Goal: Task Accomplishment & Management: Manage account settings

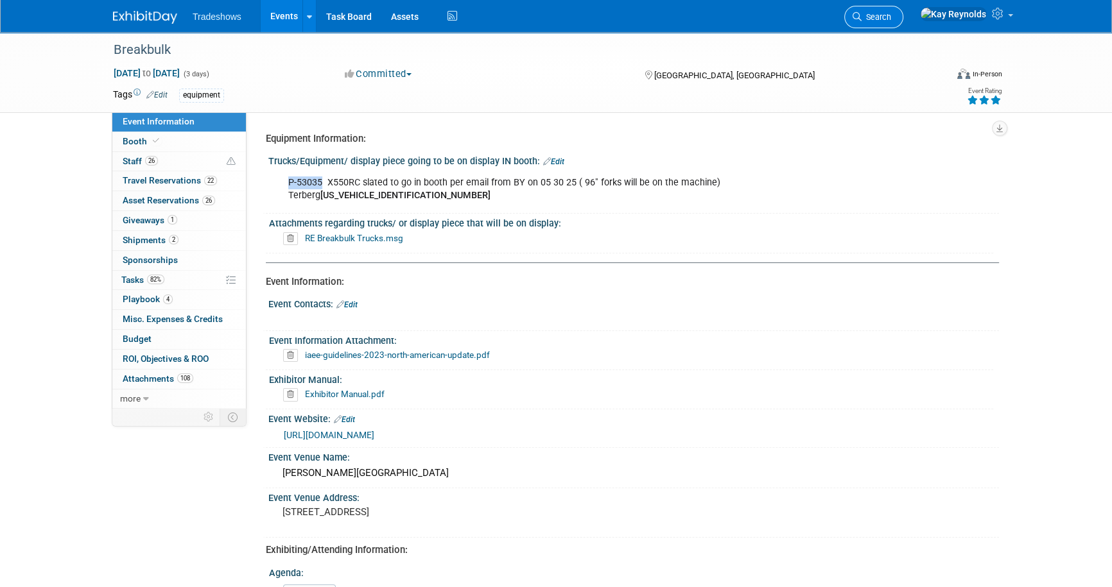
click at [891, 15] on span "Search" at bounding box center [877, 17] width 30 height 10
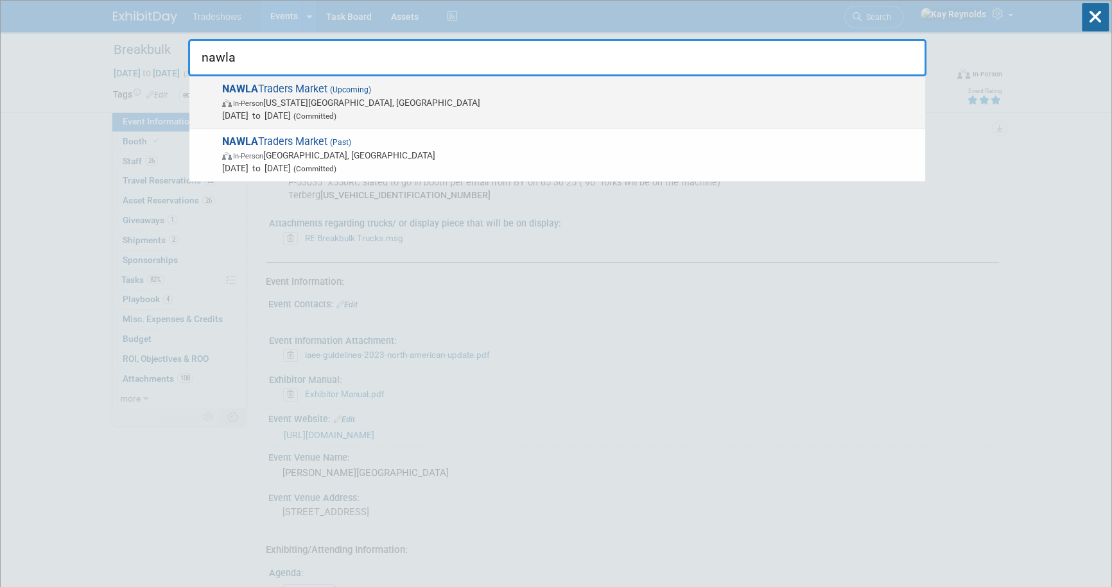
type input "nawla"
click at [241, 104] on span "In-Person" at bounding box center [248, 104] width 30 height 8
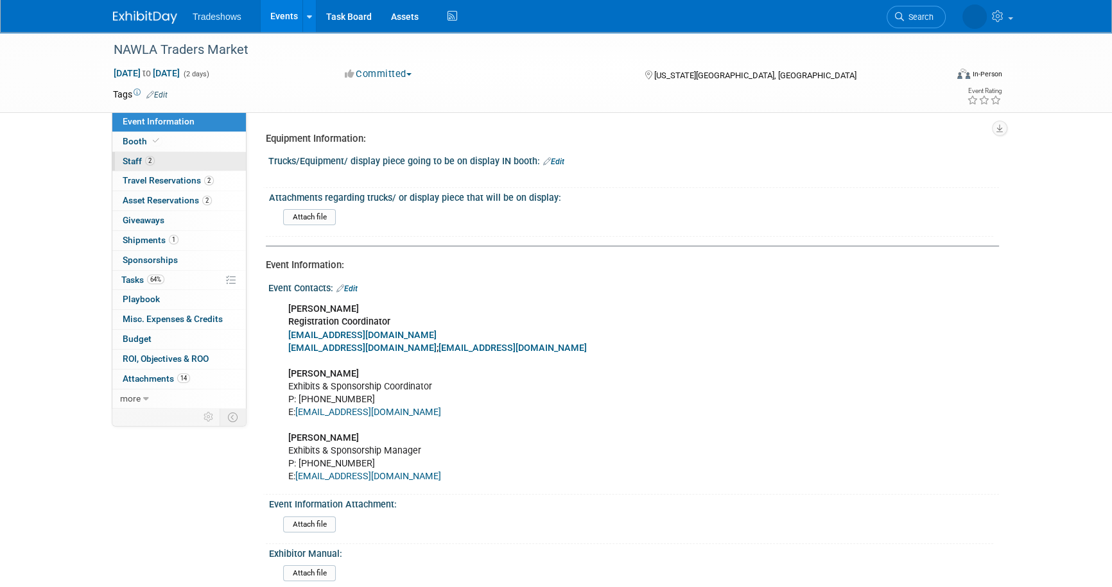
click at [201, 157] on link "2 Staff 2" at bounding box center [179, 161] width 134 height 19
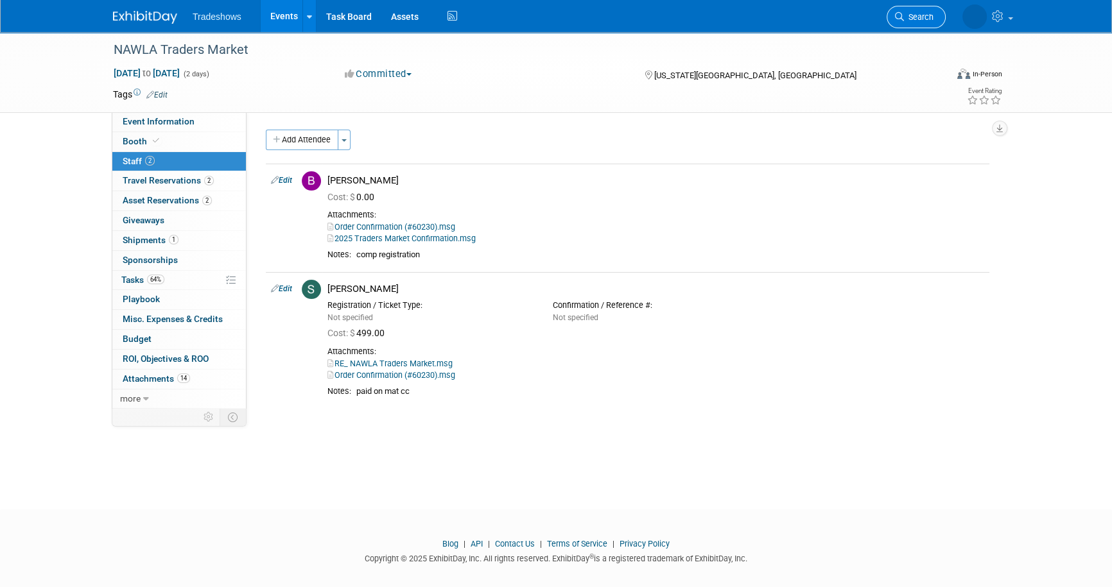
click at [912, 13] on span "Search" at bounding box center [919, 17] width 30 height 10
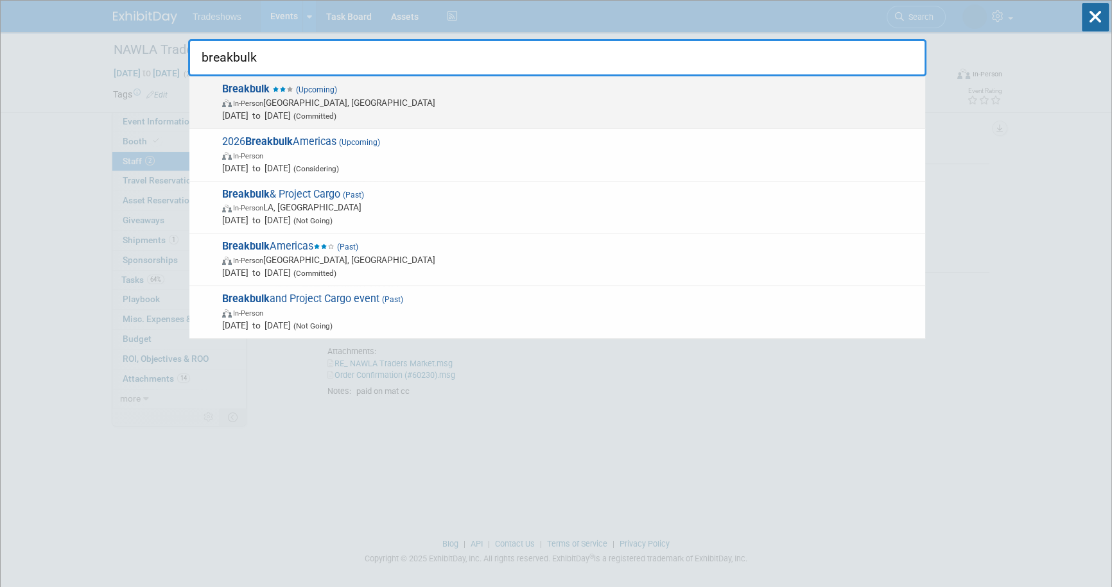
type input "breakbulk"
click at [243, 89] on strong "Breakbulk" at bounding box center [246, 89] width 48 height 12
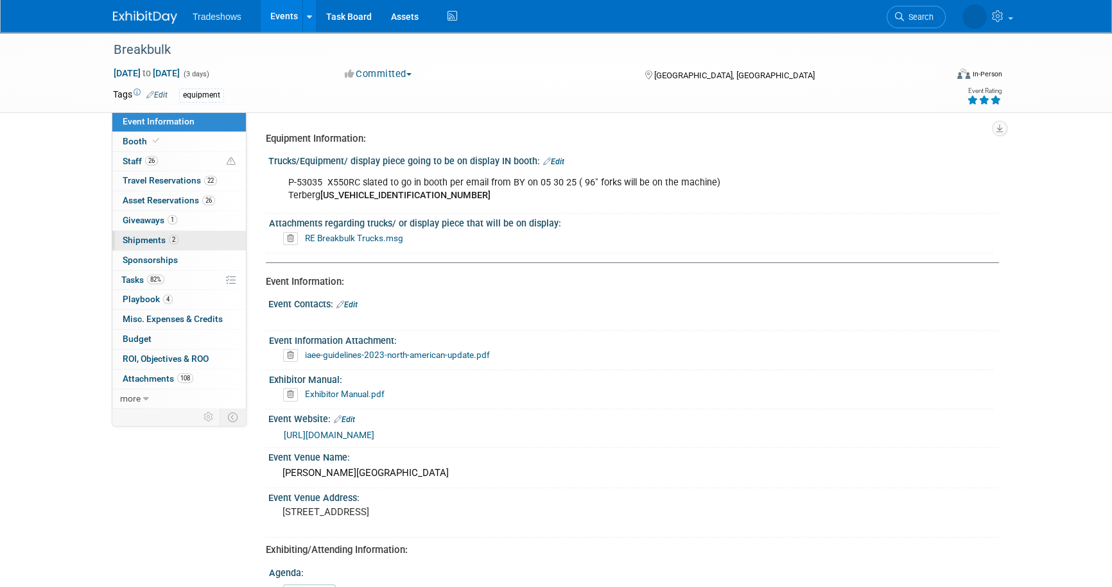
click at [198, 238] on link "2 Shipments 2" at bounding box center [179, 240] width 134 height 19
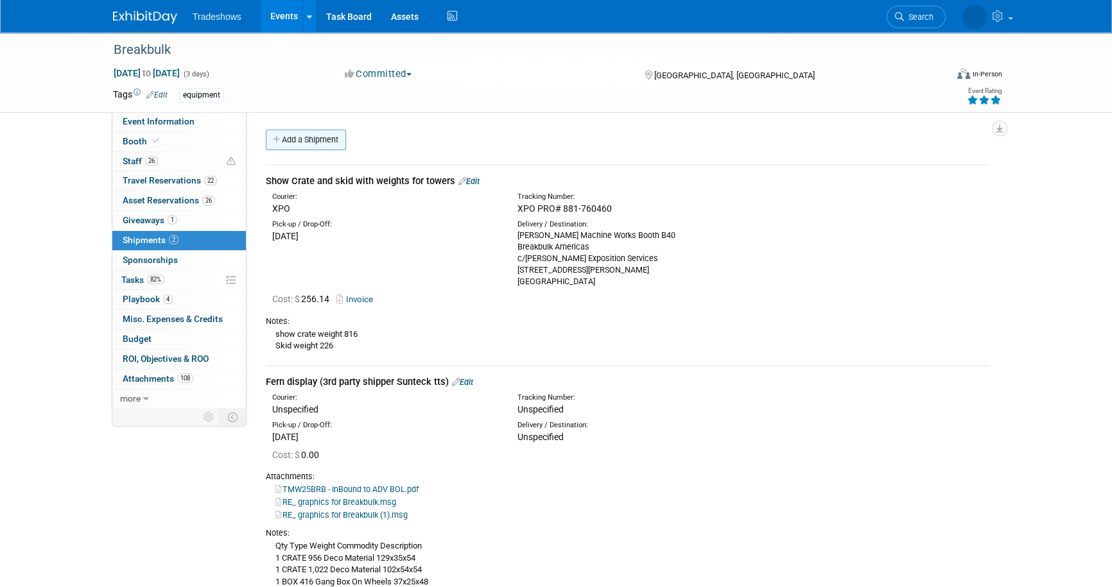
click at [299, 143] on link "Add a Shipment" at bounding box center [306, 140] width 80 height 21
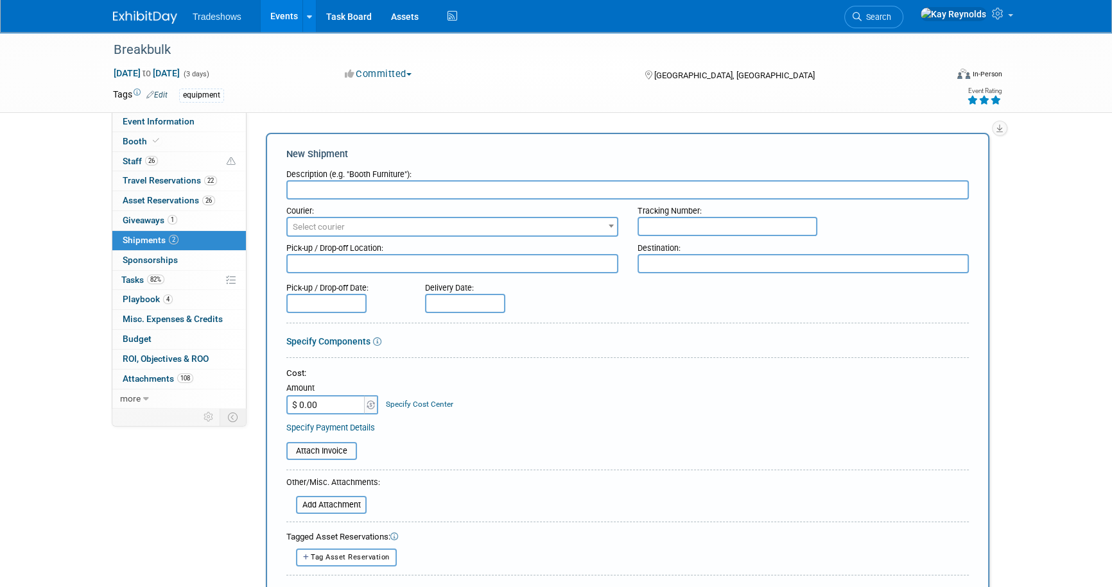
click at [308, 193] on input "text" at bounding box center [627, 189] width 682 height 19
type input "OUTBOUND At show close 392931"
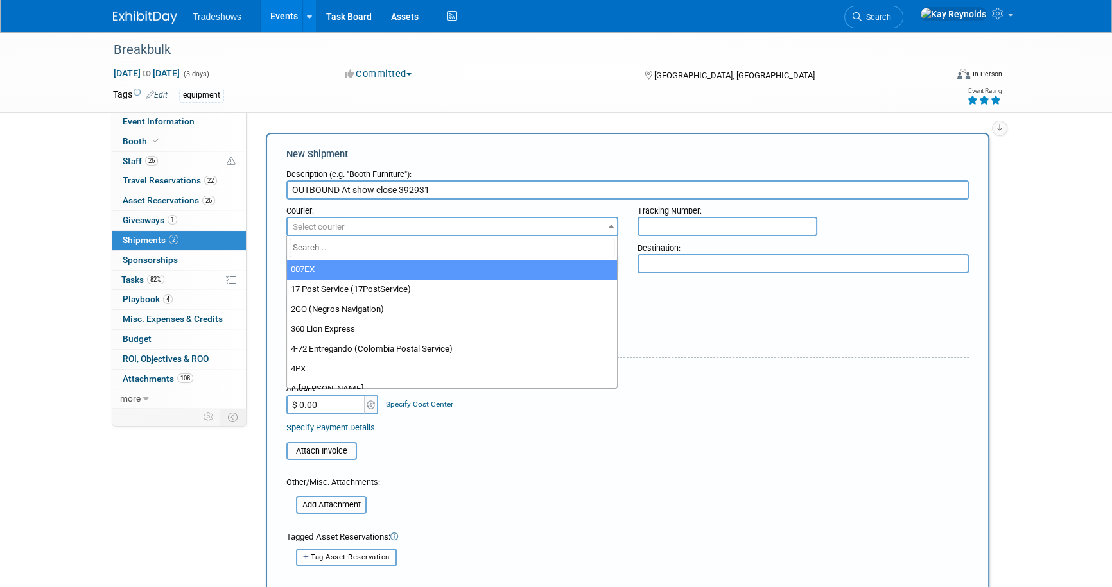
click at [311, 226] on span "Select courier" at bounding box center [319, 227] width 52 height 10
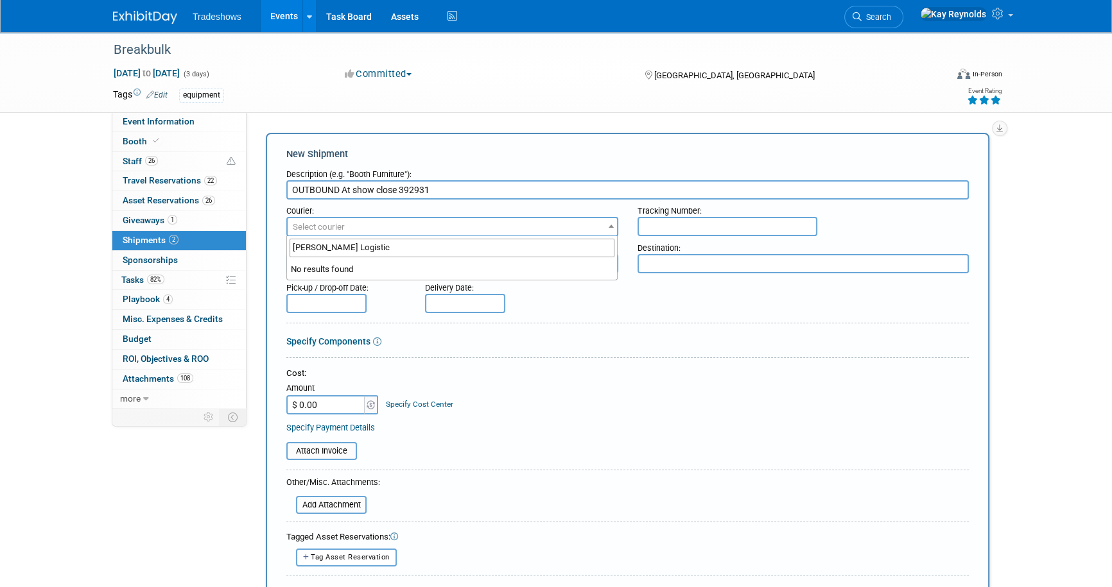
type input "Shepard Logistics"
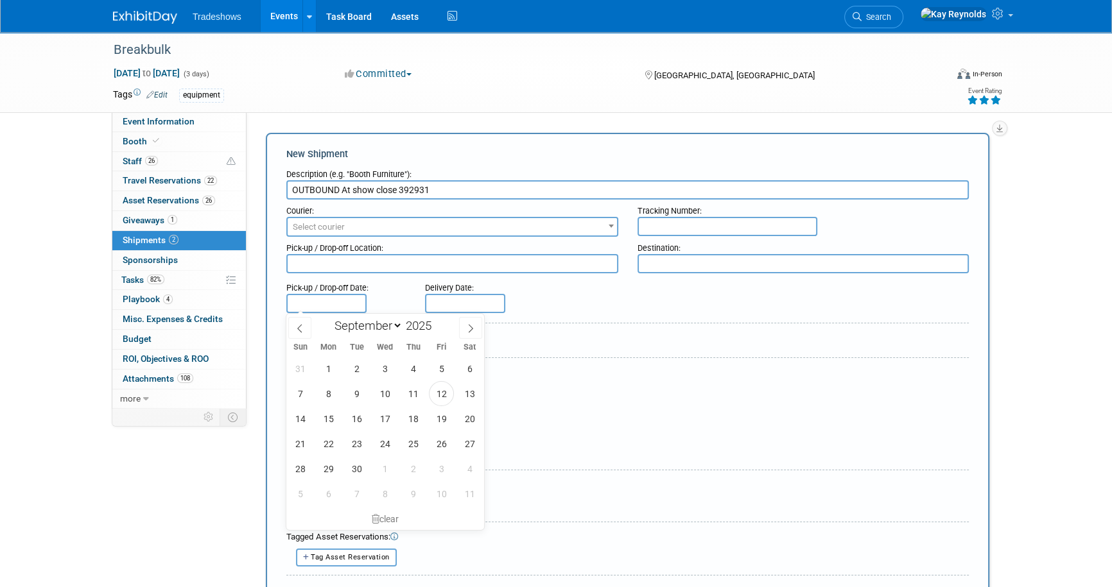
click at [317, 298] on input "text" at bounding box center [326, 303] width 80 height 19
click at [437, 331] on span at bounding box center [436, 330] width 9 height 8
click at [434, 321] on span at bounding box center [436, 322] width 9 height 8
type input "2025"
click at [398, 328] on select "January February March April May June July August September October November De…" at bounding box center [366, 326] width 74 height 16
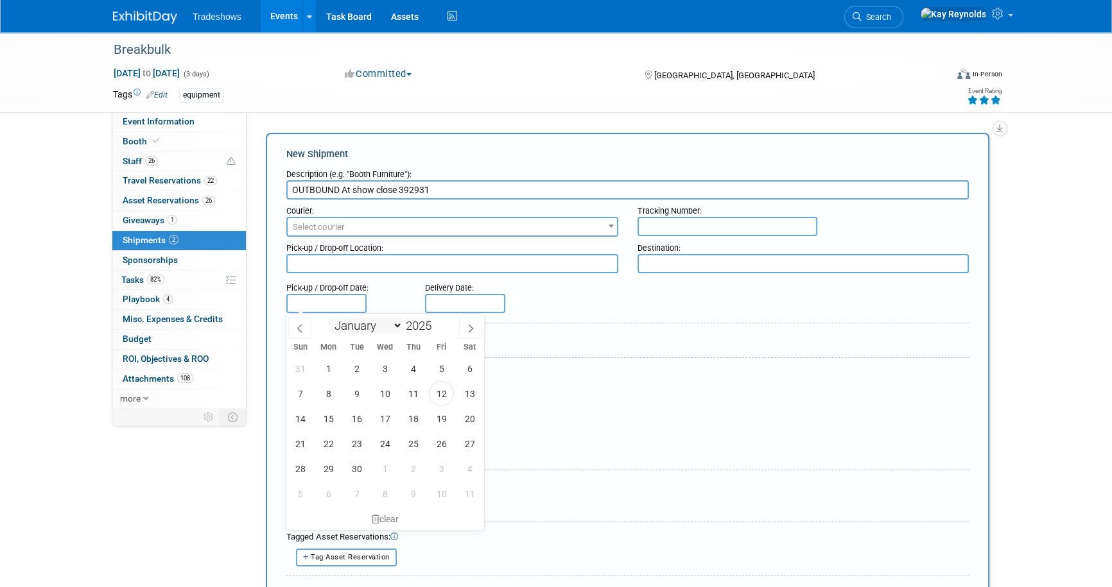
select select "9"
click at [329, 318] on select "January February March April May June July August September October November De…" at bounding box center [366, 326] width 74 height 16
click at [442, 369] on span "3" at bounding box center [441, 368] width 25 height 25
type input "[DATE]"
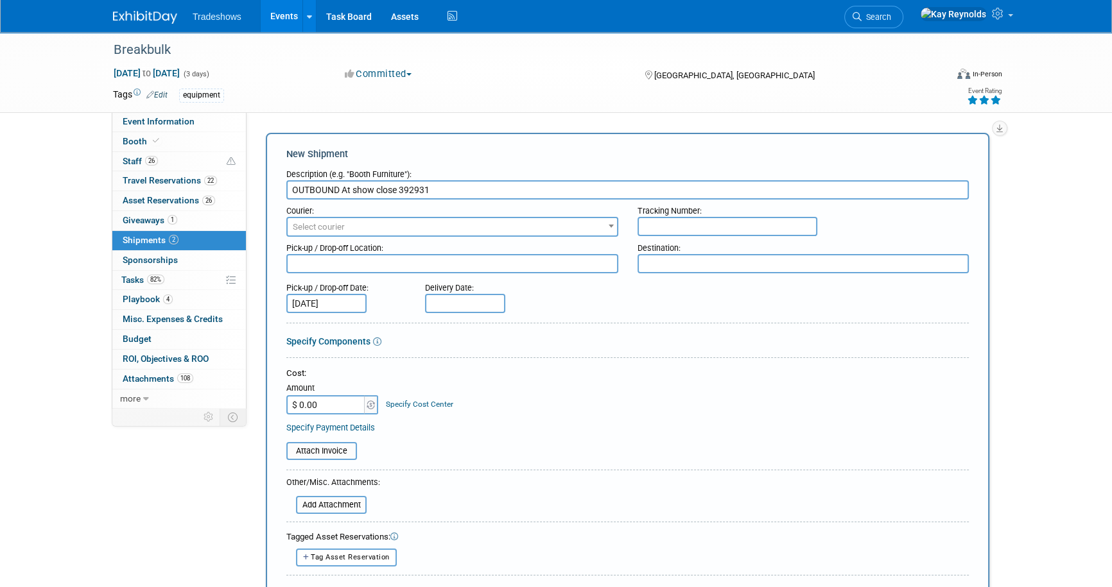
click at [308, 225] on span "Select courier" at bounding box center [319, 227] width 52 height 10
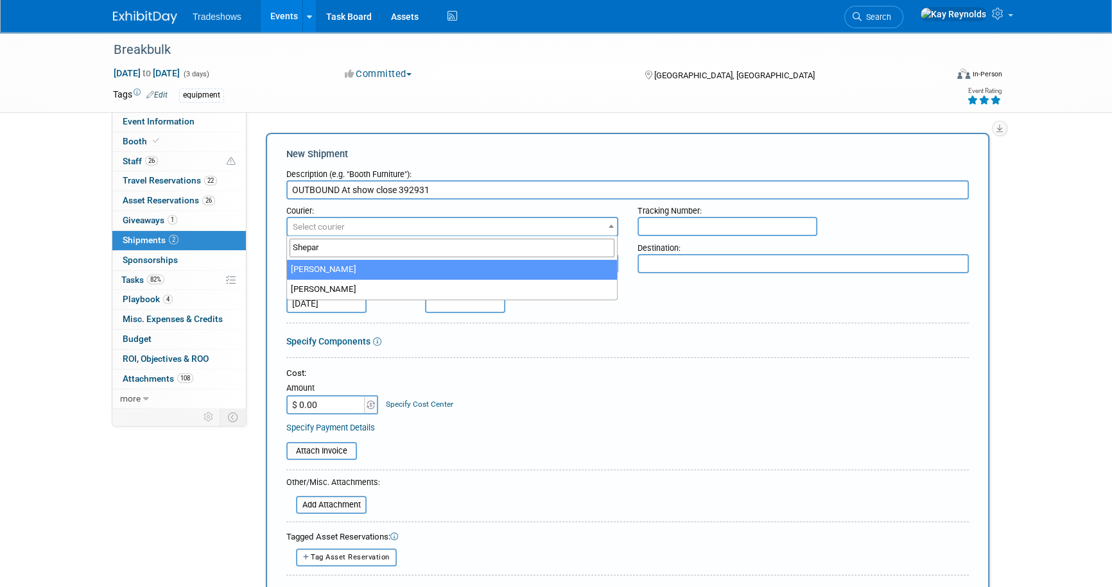
type input "Shepar"
select select "559"
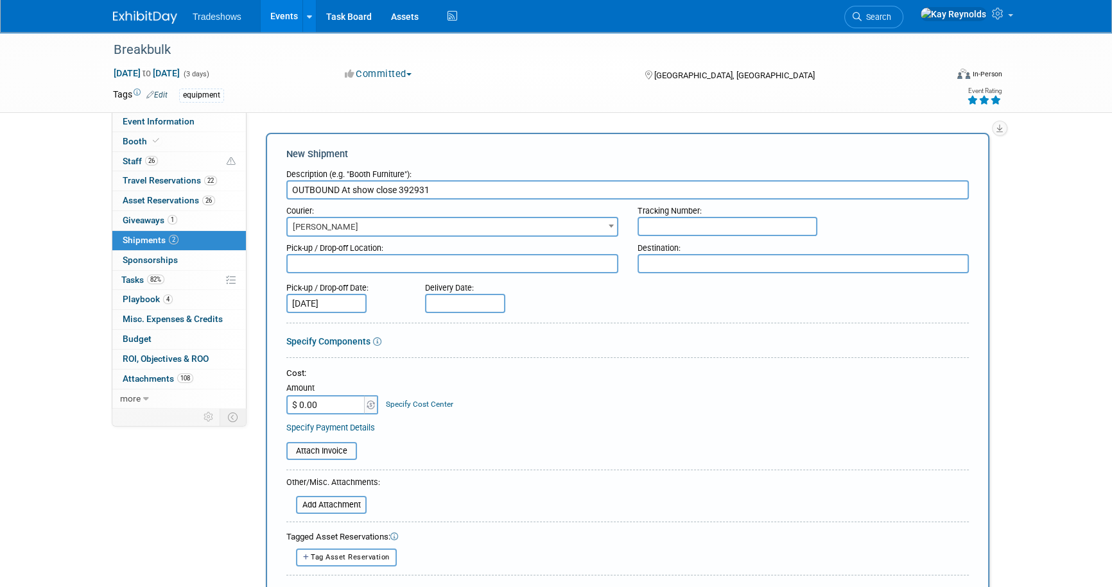
click at [316, 264] on textarea at bounding box center [452, 263] width 332 height 19
click at [673, 263] on textarea at bounding box center [803, 263] width 332 height 19
type textarea "Taylor Logistics"
click at [340, 406] on input "$ 0.00" at bounding box center [326, 404] width 80 height 19
type input "$ 1,946.99"
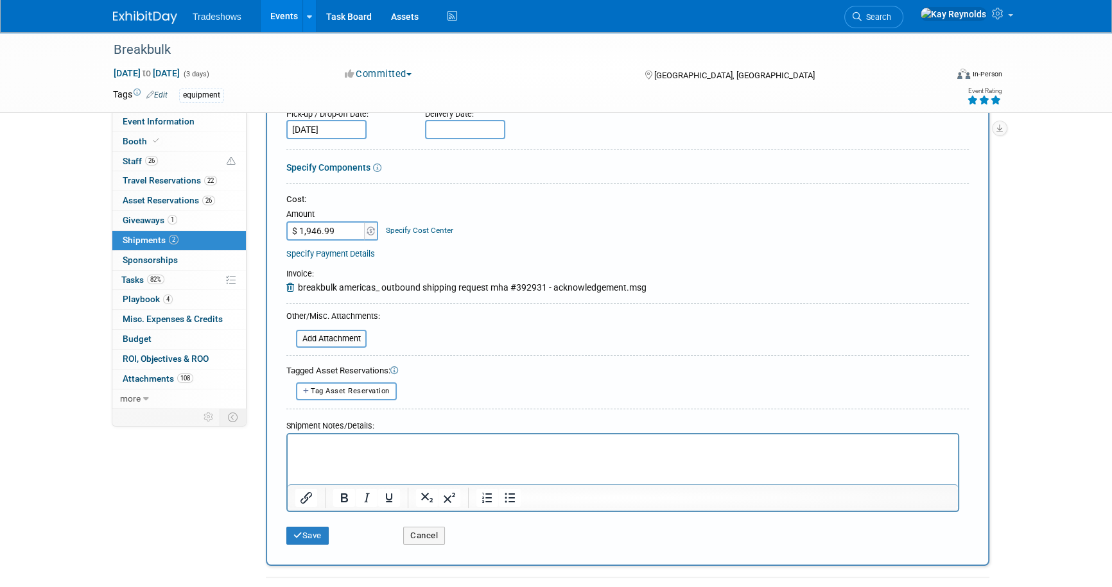
scroll to position [175, 0]
click at [313, 443] on p "Rich Text Area. Press ALT-0 for help." at bounding box center [622, 444] width 655 height 13
click at [318, 534] on button "Save" at bounding box center [307, 535] width 42 height 18
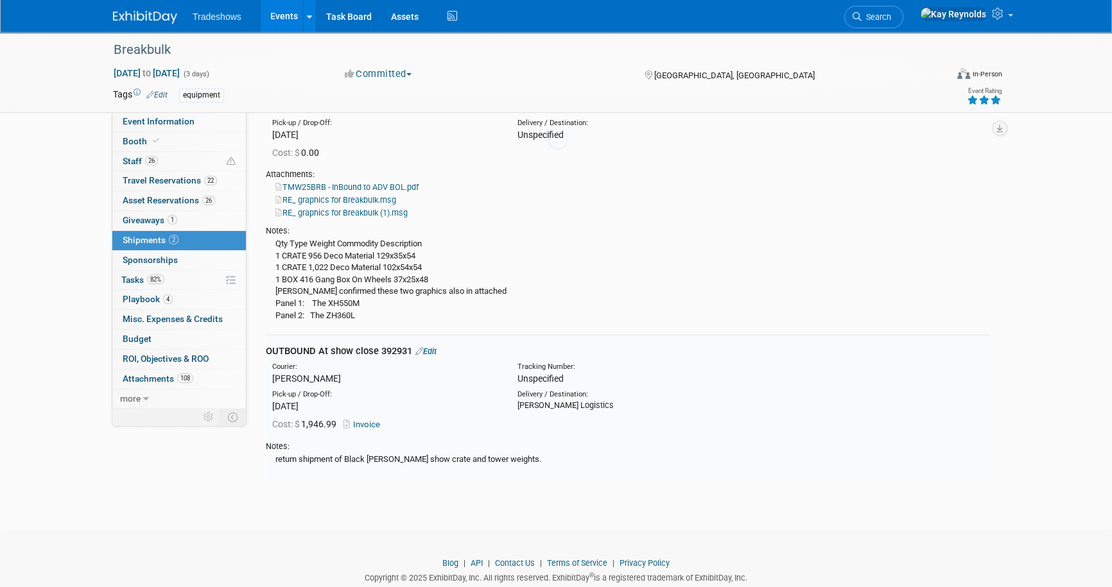
scroll to position [332, 0]
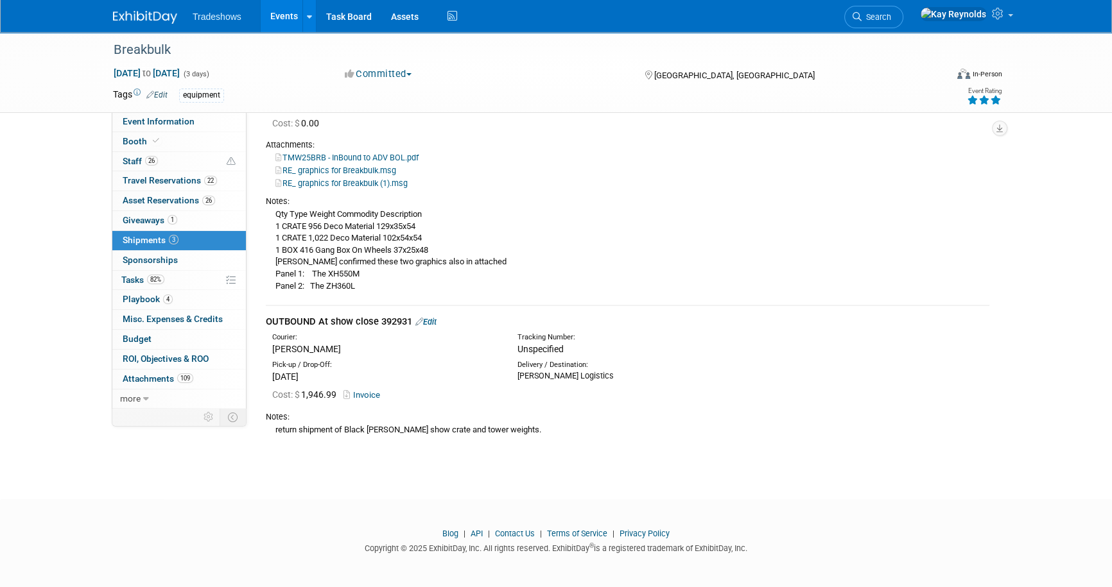
click at [195, 239] on link "3 Shipments 3" at bounding box center [179, 240] width 134 height 19
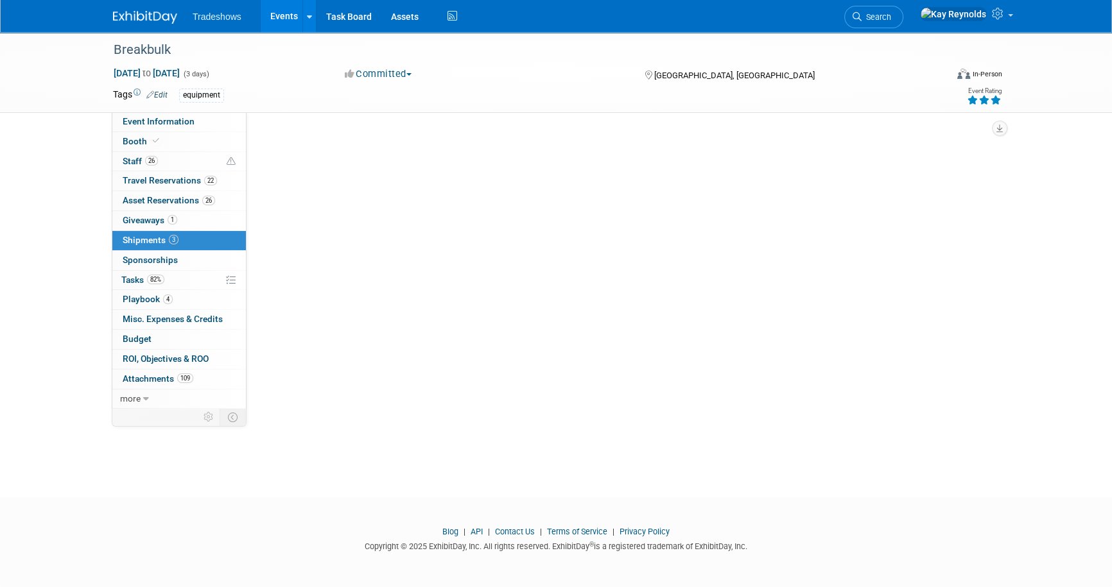
scroll to position [0, 0]
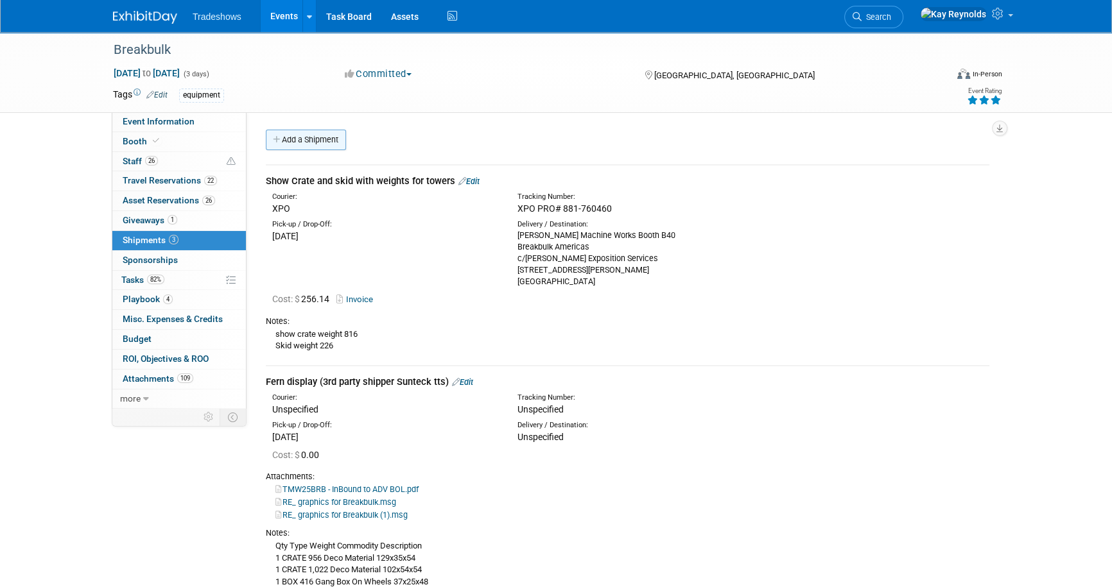
click at [299, 142] on link "Add a Shipment" at bounding box center [306, 140] width 80 height 21
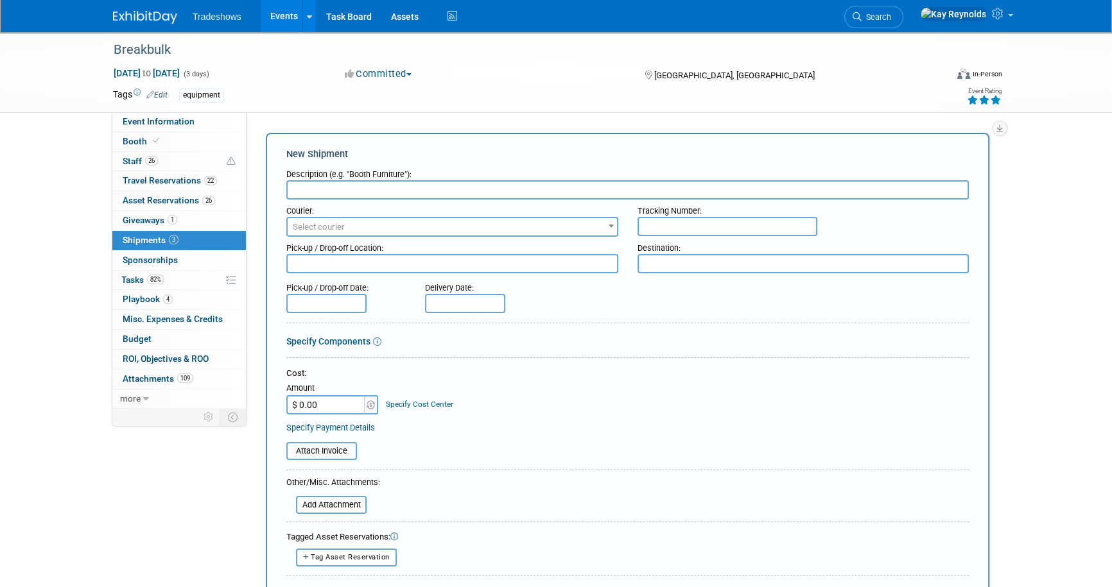
click at [297, 185] on input "text" at bounding box center [627, 189] width 682 height 19
type input "AFTER SHOW Terberg machine back to Taylor SSI in Pasadena"
click at [309, 218] on span "Select courier" at bounding box center [452, 227] width 329 height 18
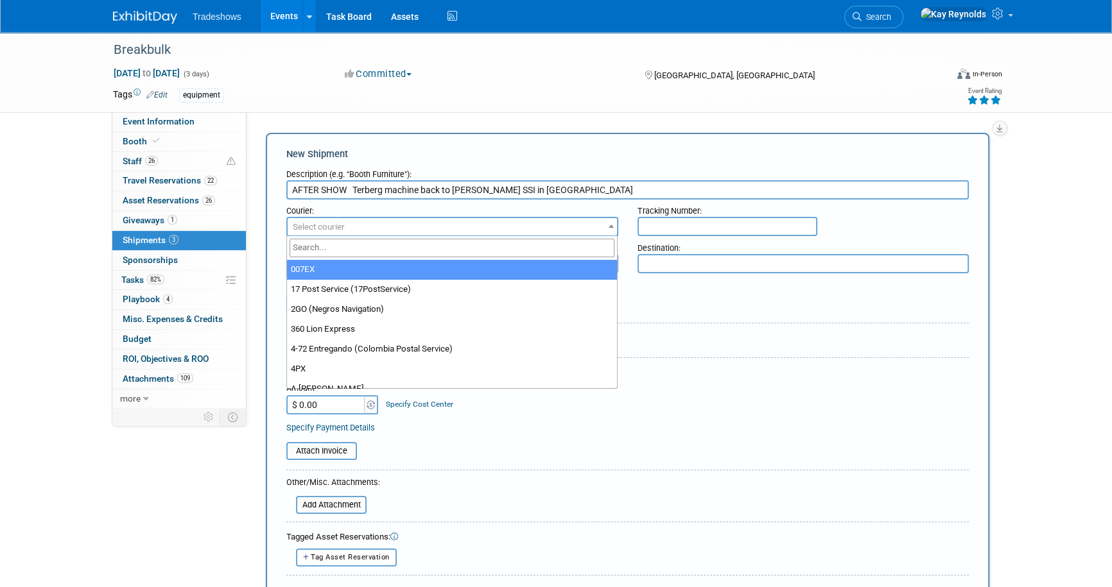
click at [306, 247] on input "search" at bounding box center [452, 248] width 325 height 19
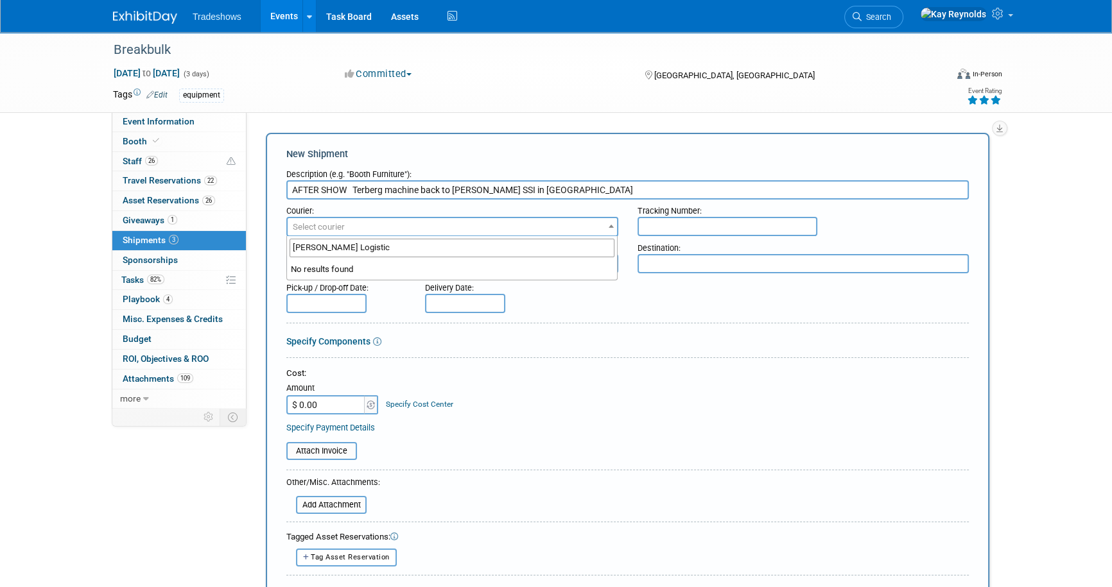
type input "Taylor Logistics"
click at [655, 259] on textarea at bounding box center [803, 263] width 332 height 19
type textarea "4466 Genoa Red Bluff Road, Pasadena TX 77505"
click at [301, 264] on textarea at bounding box center [452, 263] width 332 height 19
click at [304, 261] on textarea at bounding box center [452, 263] width 332 height 19
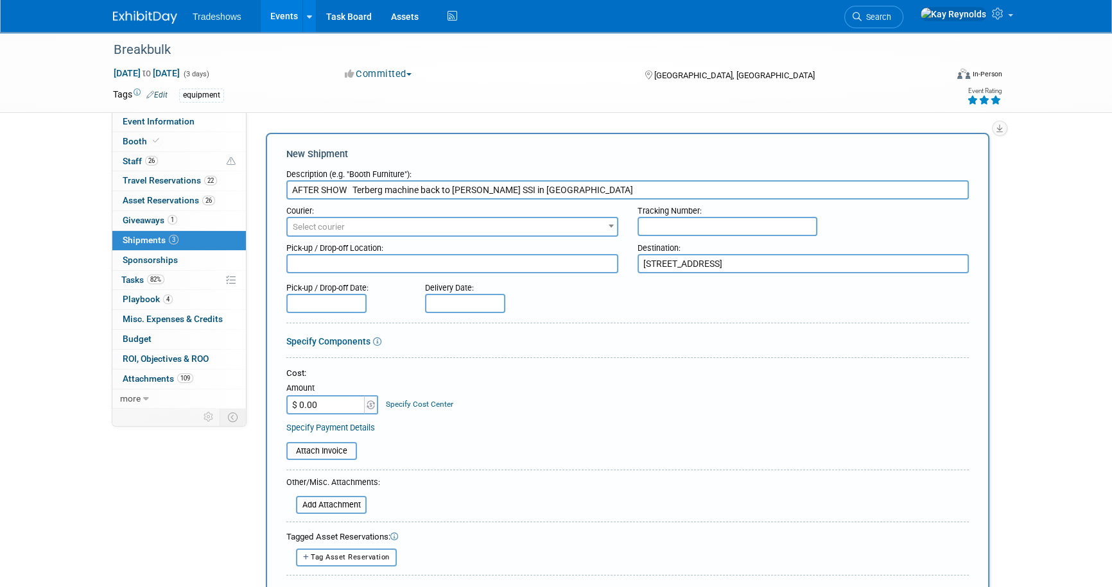
type textarea "C"
type textarea "Pick up at Convention Center"
click at [299, 303] on input "text" at bounding box center [326, 303] width 80 height 19
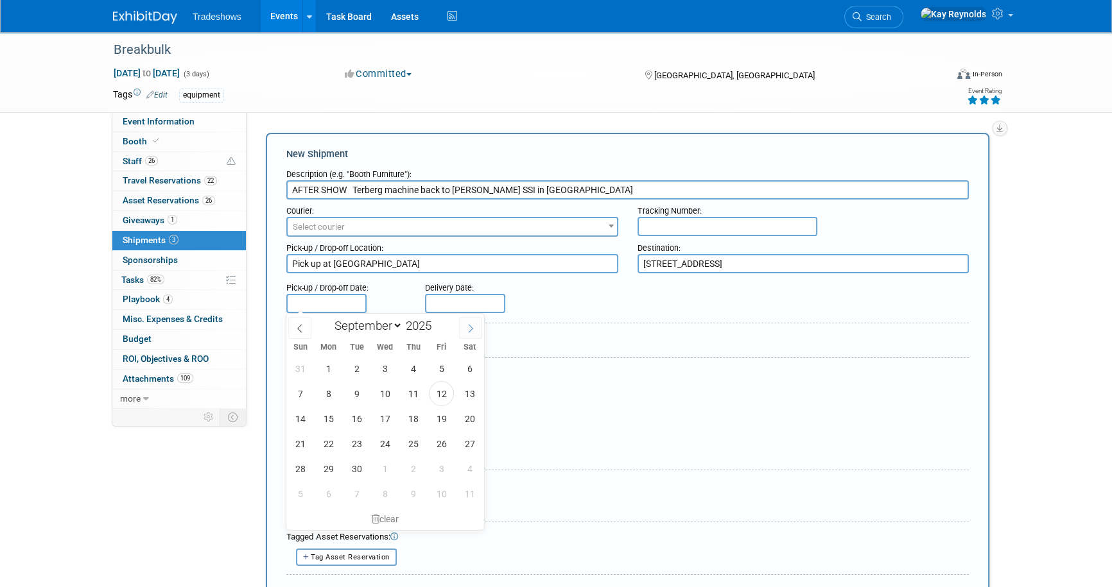
click at [468, 322] on span at bounding box center [470, 328] width 23 height 22
select select "9"
click at [410, 372] on span "2" at bounding box center [413, 368] width 25 height 25
type input "Oct 2, 2025"
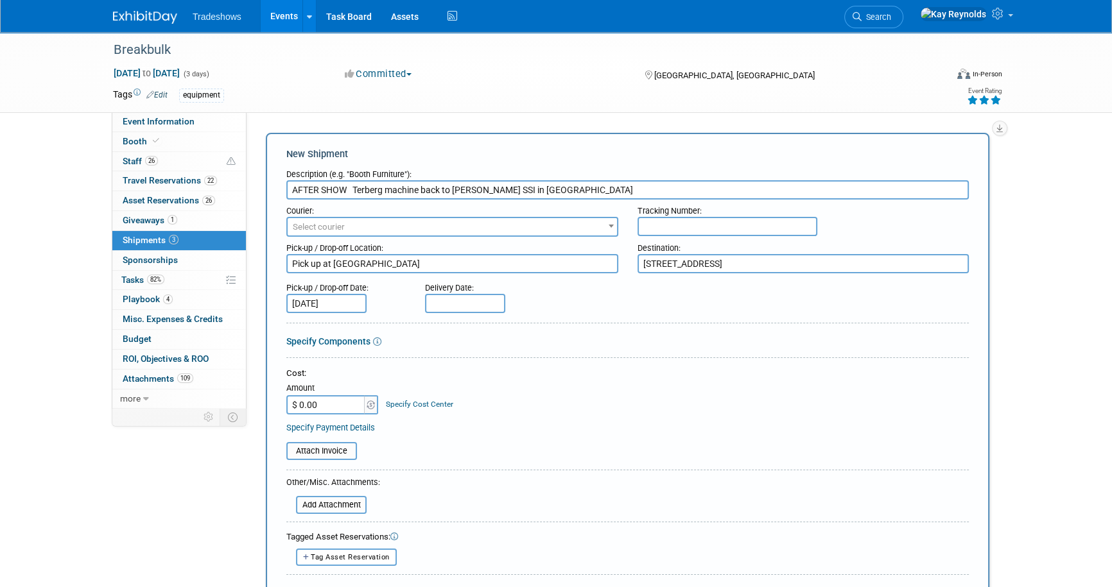
click at [556, 190] on input "AFTER SHOW Terberg machine back to Taylor SSI in Pasadena" at bounding box center [627, 189] width 682 height 19
type input "AFTER SHOW Terberg machine back to Taylor SSI in Pasadena MHA 392933"
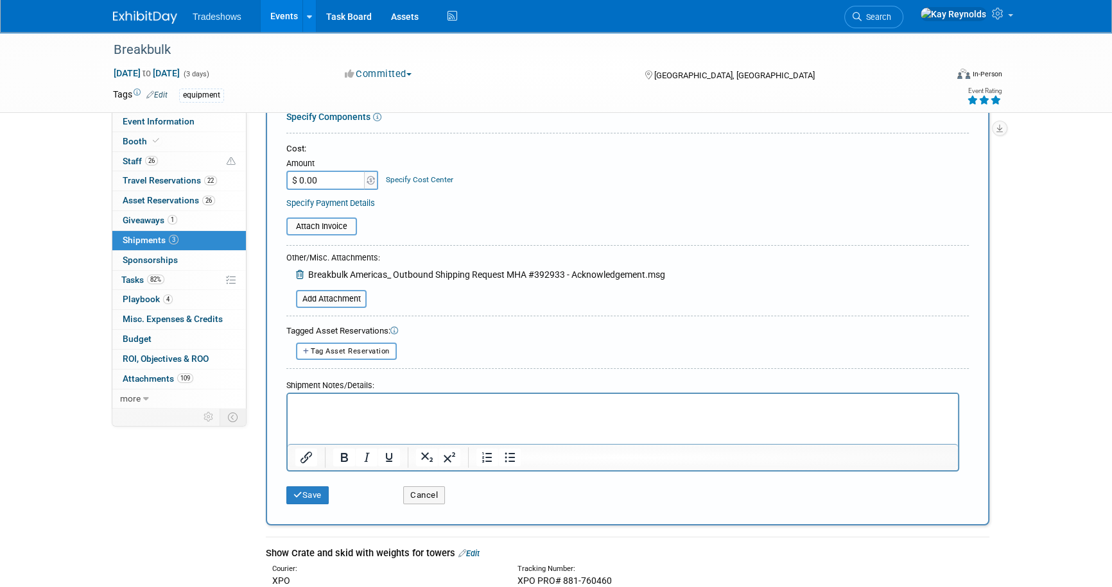
scroll to position [233, 0]
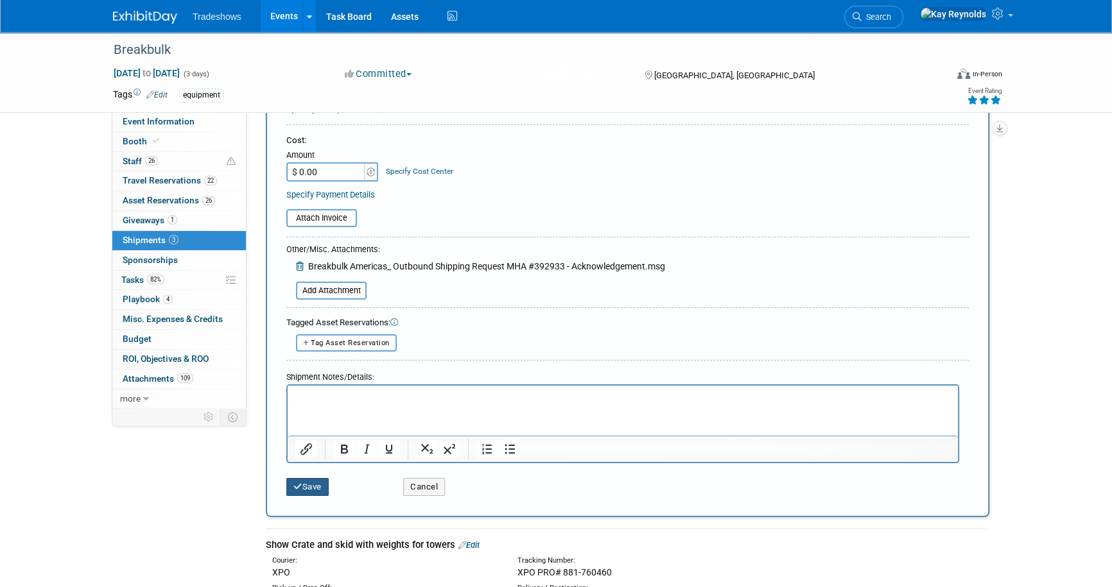
click at [315, 482] on button "Save" at bounding box center [307, 487] width 42 height 18
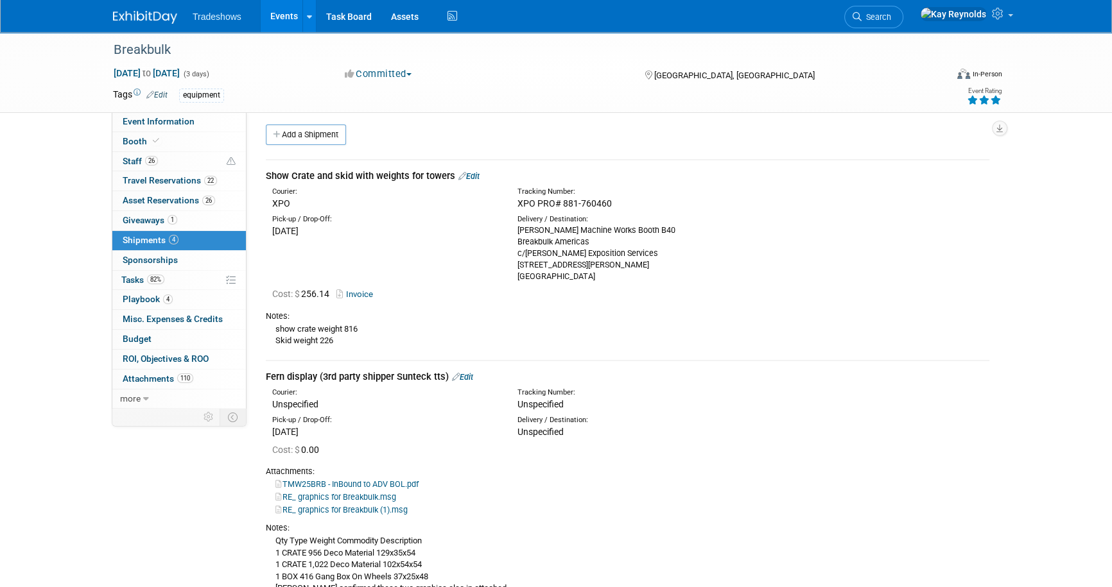
scroll to position [0, 0]
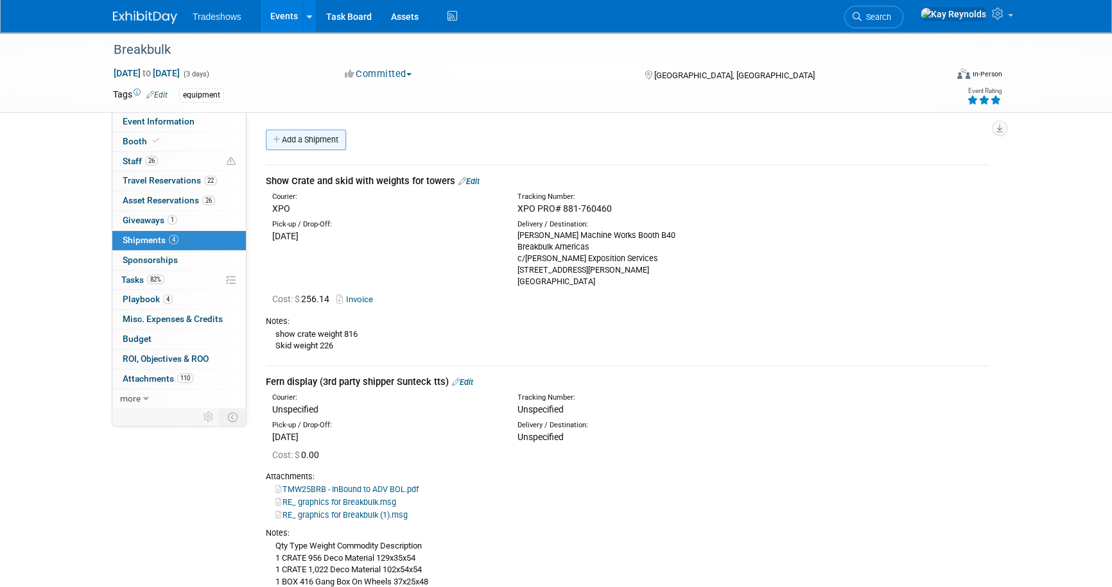
click at [311, 137] on link "Add a Shipment" at bounding box center [306, 140] width 80 height 21
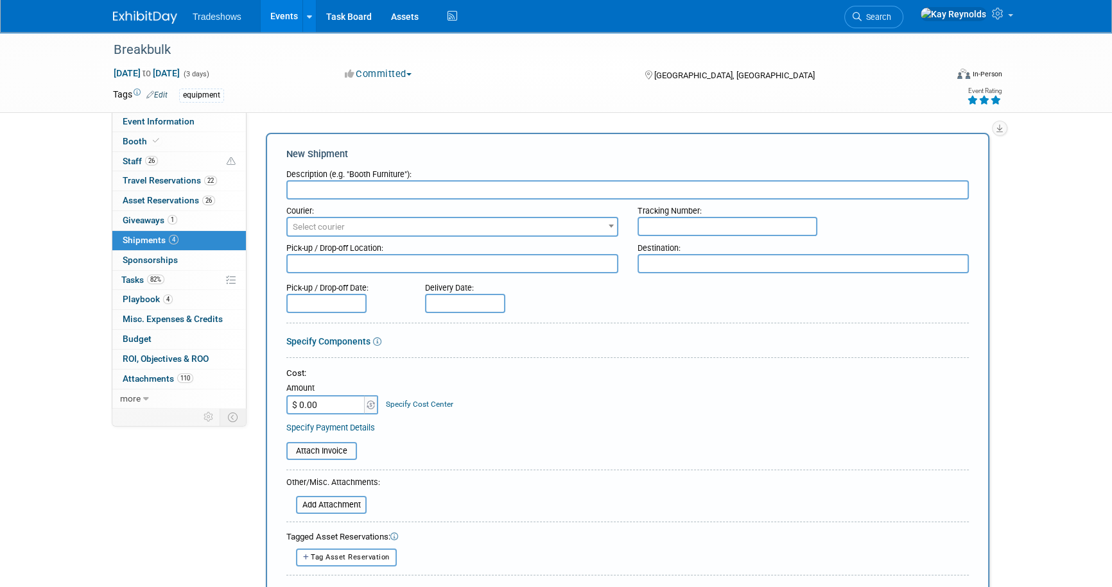
click at [308, 187] on input "text" at bounding box center [627, 189] width 682 height 19
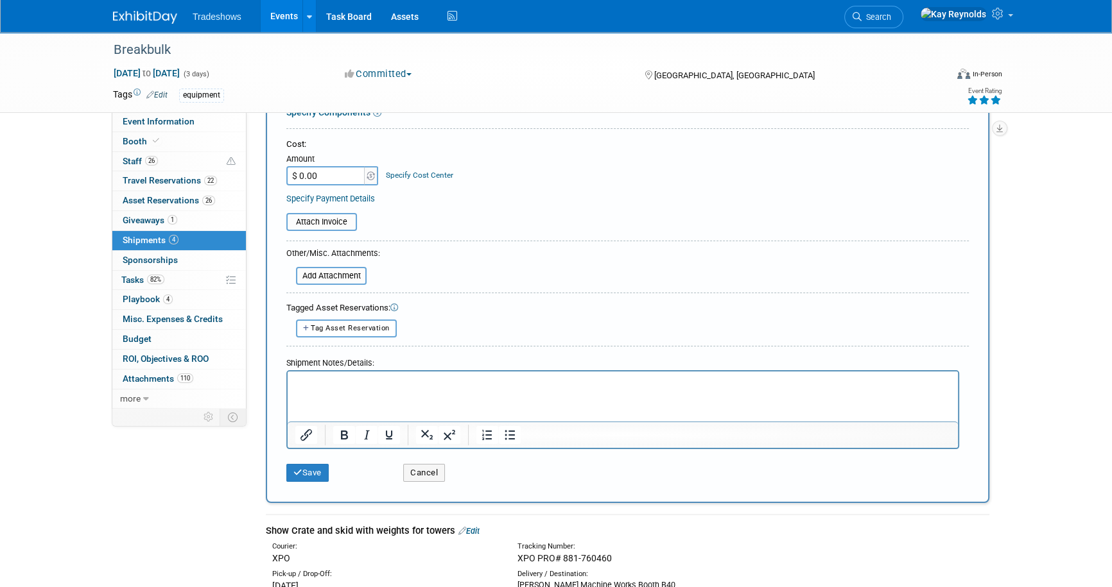
scroll to position [233, 0]
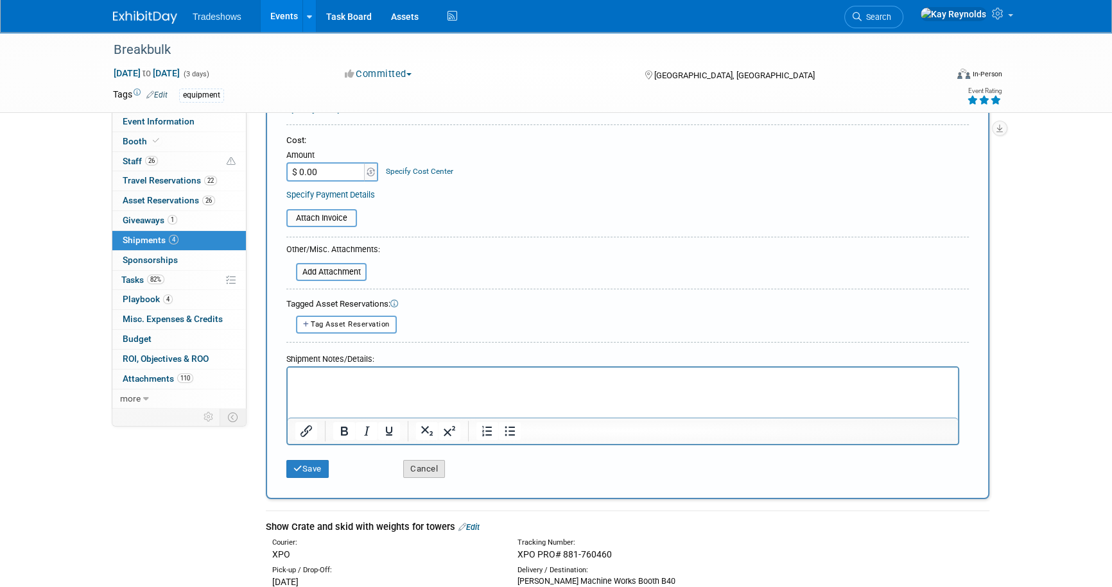
type input "AFTER the show"
click at [426, 467] on button "Cancel" at bounding box center [424, 469] width 42 height 18
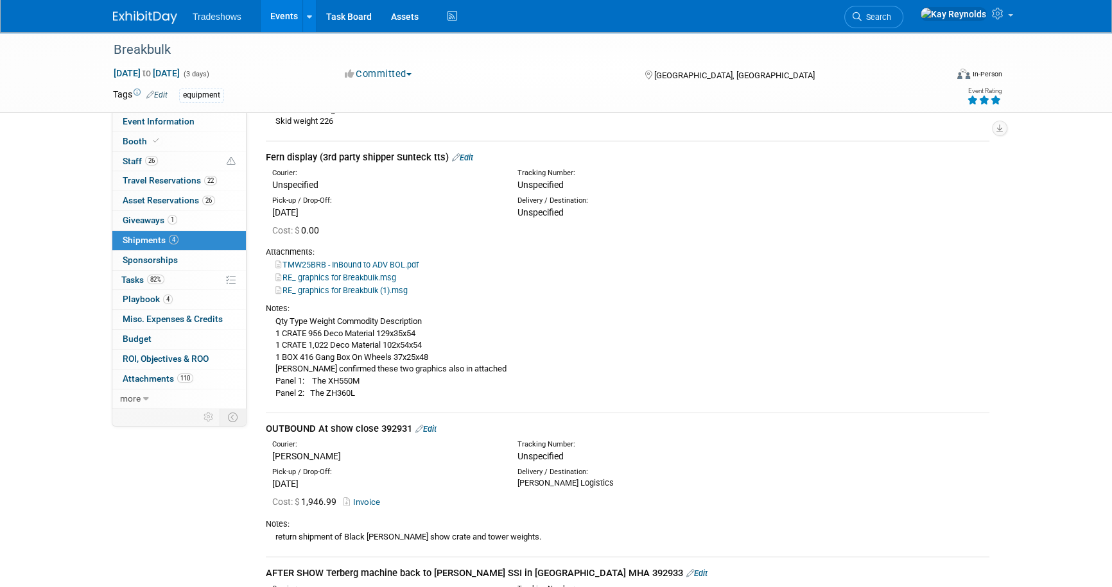
scroll to position [291, 0]
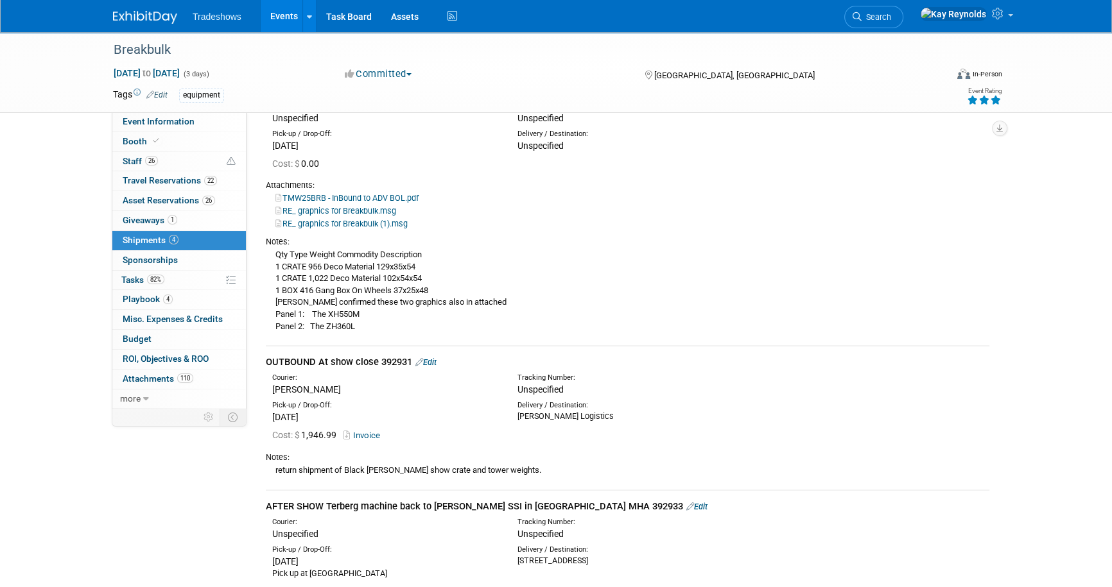
click at [686, 503] on link "Edit" at bounding box center [696, 507] width 21 height 10
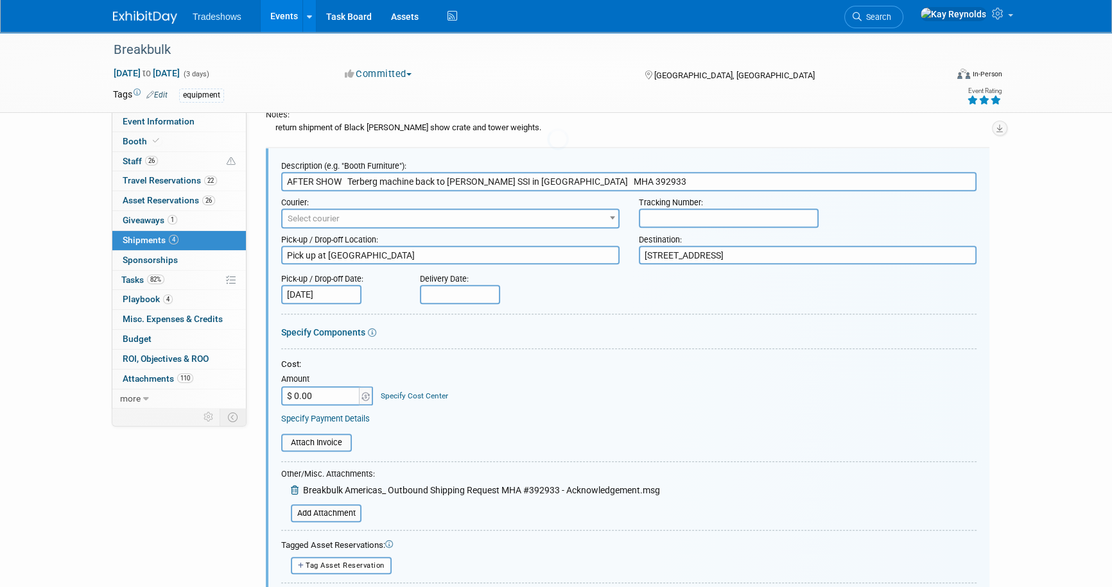
scroll to position [0, 0]
click at [311, 177] on input "AFTER SHOW Terberg machine back to Taylor SSI in Pasadena MHA 392933" at bounding box center [628, 181] width 695 height 19
click at [286, 176] on input "AFTER SHOW Terberg machine back to Taylor SSI in Pasadena MHA 392933" at bounding box center [628, 181] width 695 height 19
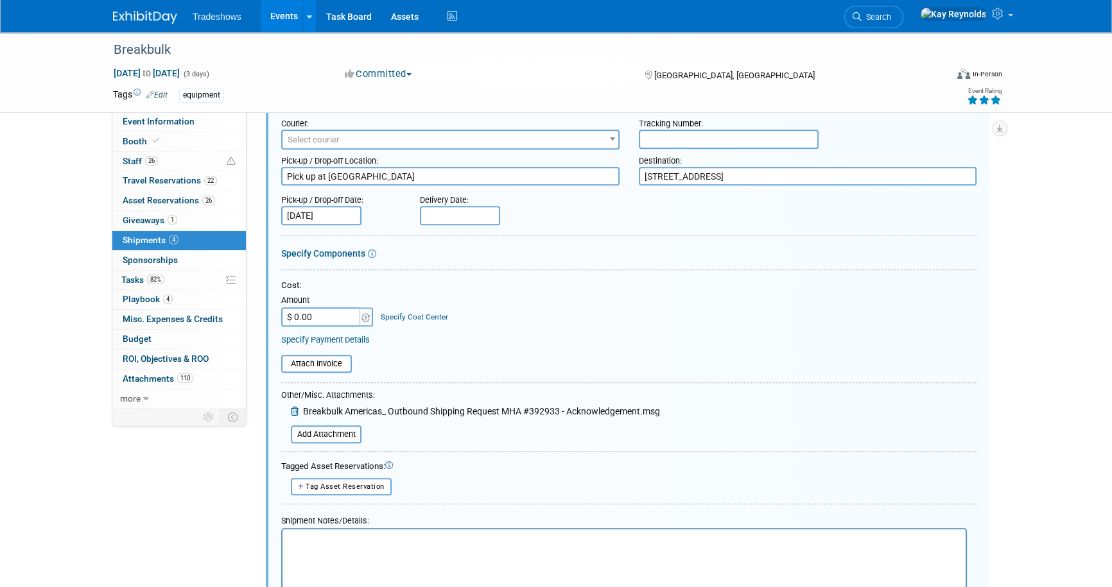
scroll to position [867, 0]
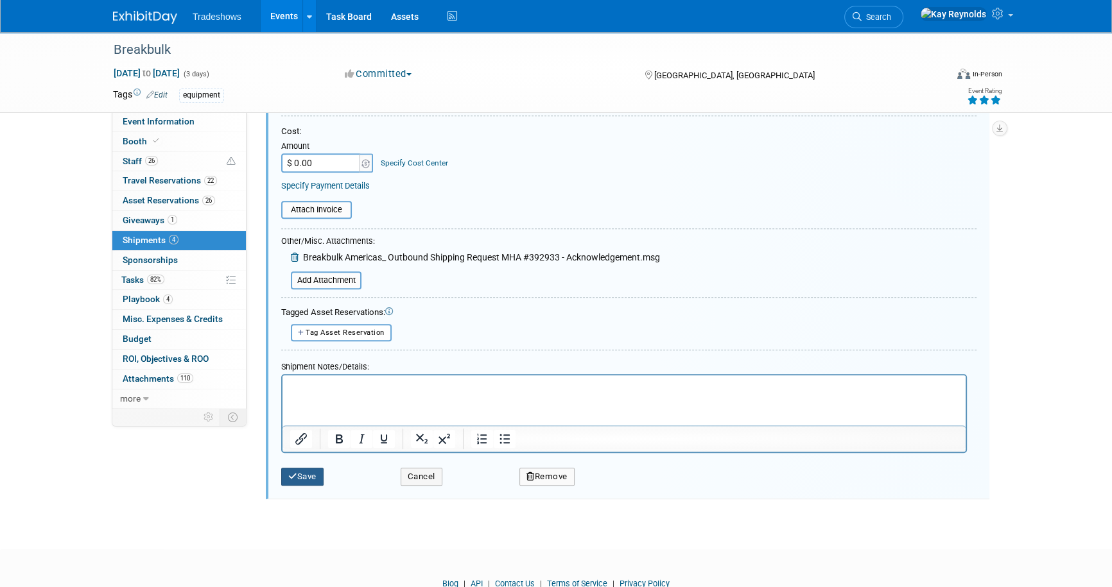
type input "OUTBOUND AFTER SHOW Terberg machine back to Taylor SSI in Pasadena MHA 392933"
click at [312, 473] on button "Save" at bounding box center [302, 477] width 42 height 18
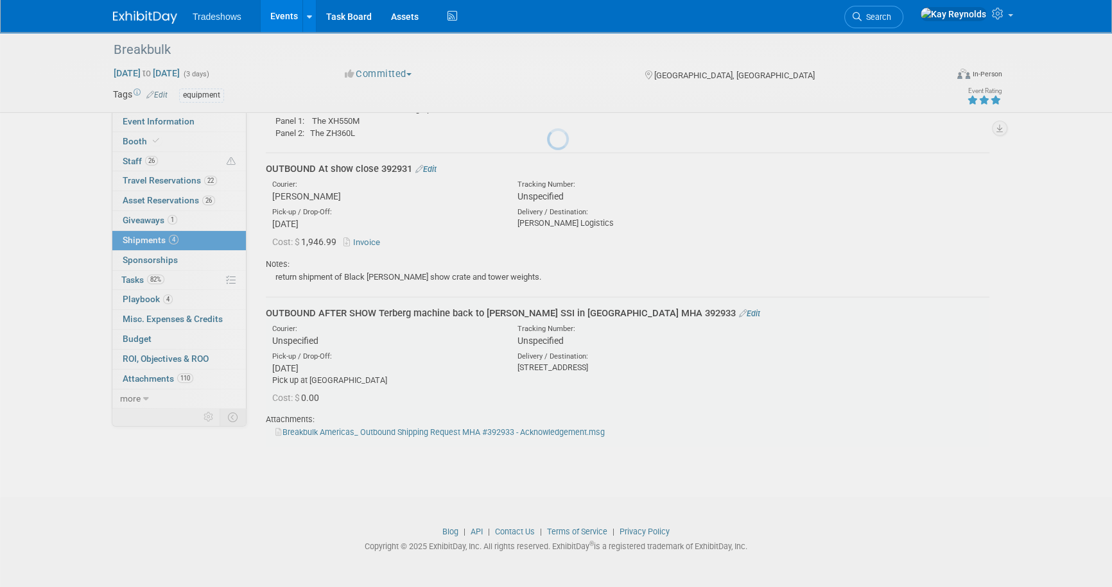
scroll to position [482, 0]
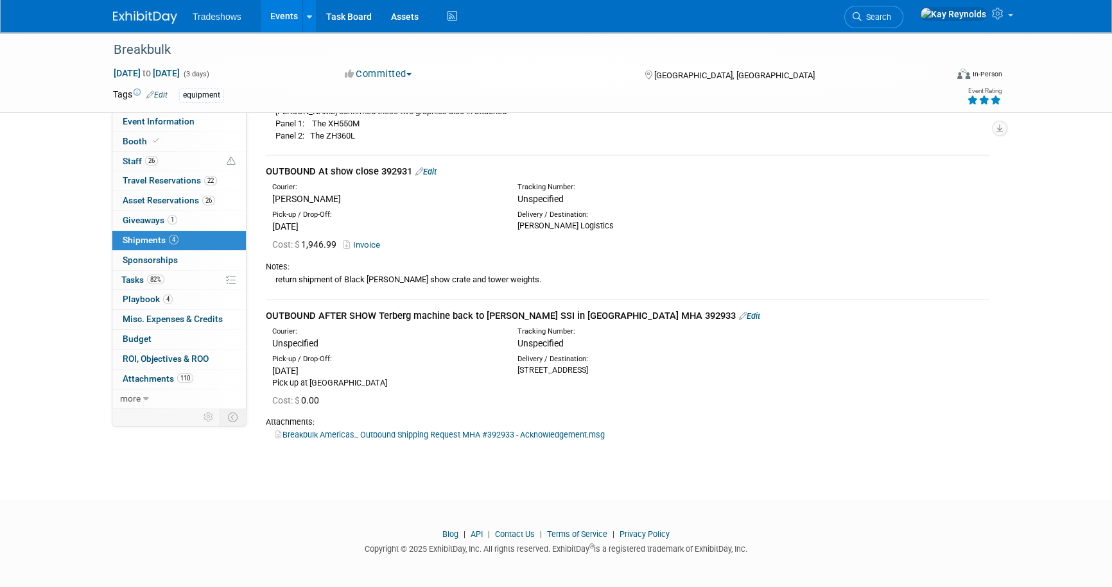
click at [429, 169] on link "Edit" at bounding box center [425, 172] width 21 height 10
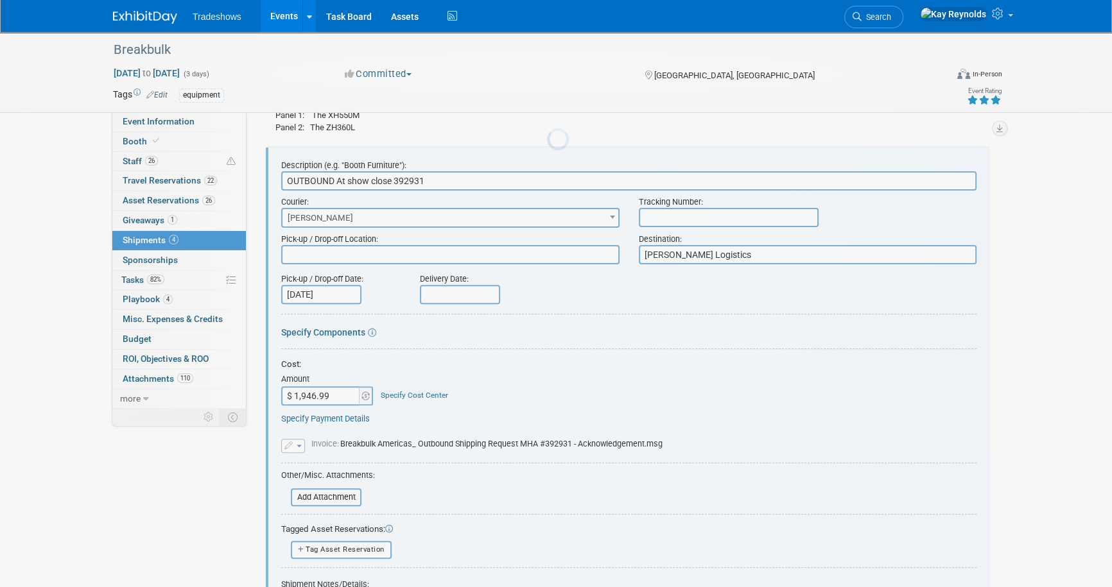
scroll to position [0, 0]
drag, startPoint x: 337, startPoint y: 175, endPoint x: 394, endPoint y: 179, distance: 57.3
click at [394, 179] on input "OUTBOUND At show close 392931" at bounding box center [628, 180] width 695 height 19
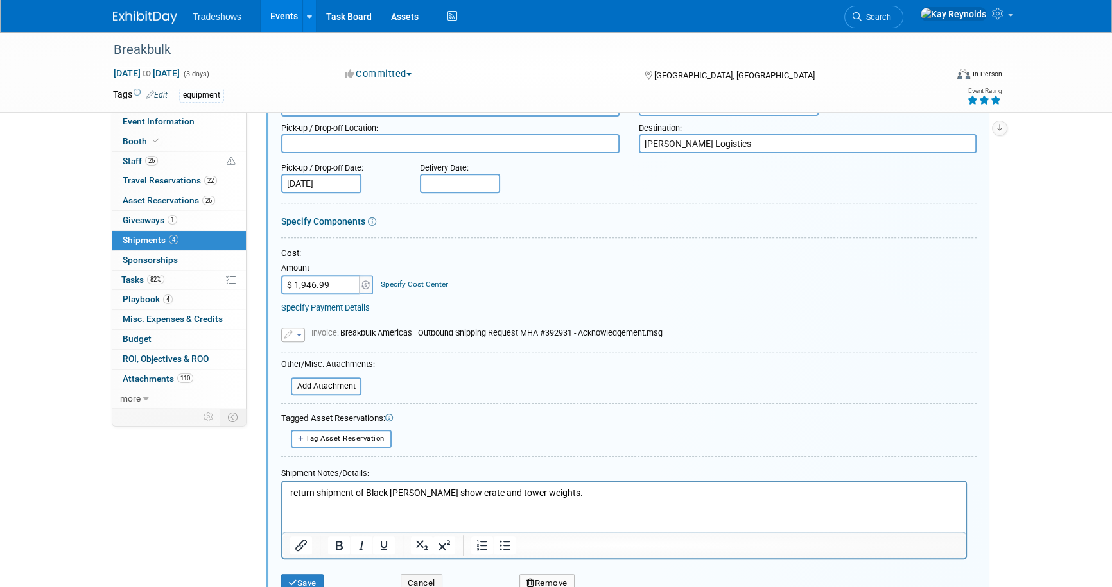
scroll to position [783, 0]
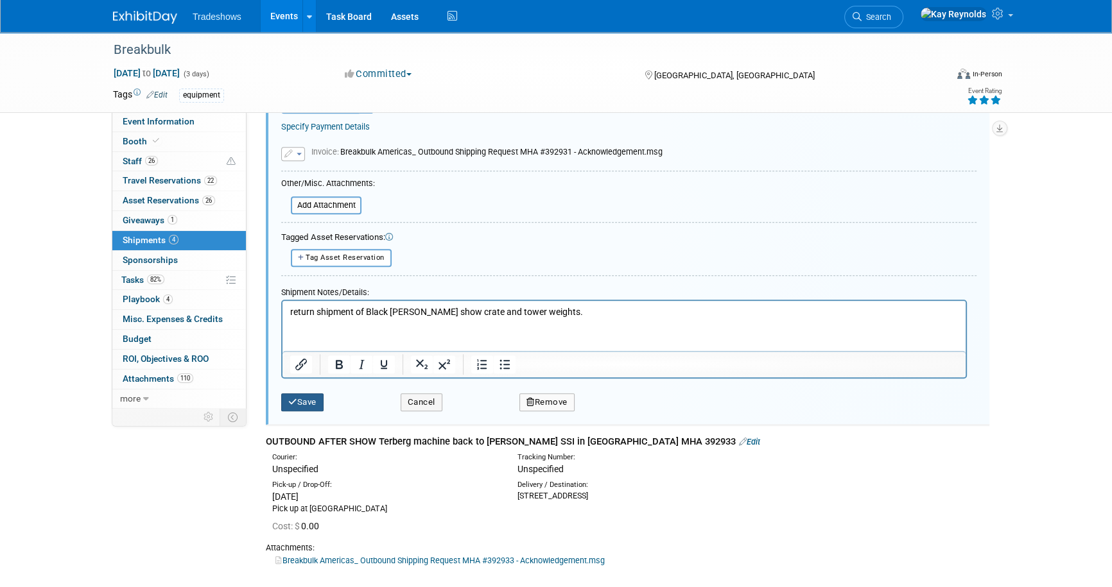
type input "OUTBOUND After show 392931"
click at [301, 395] on button "Save" at bounding box center [302, 403] width 42 height 18
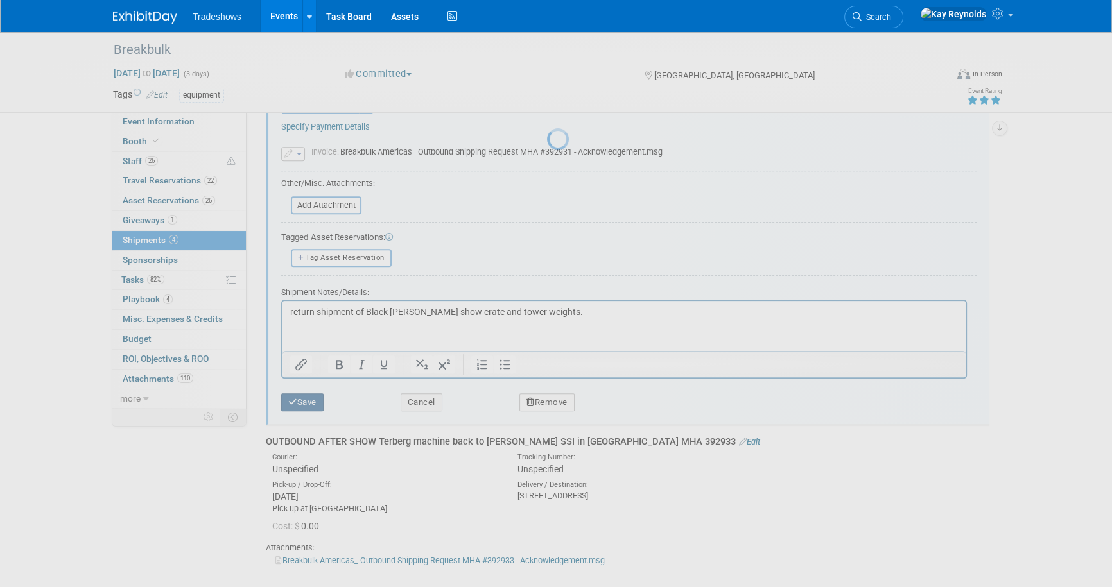
scroll to position [482, 0]
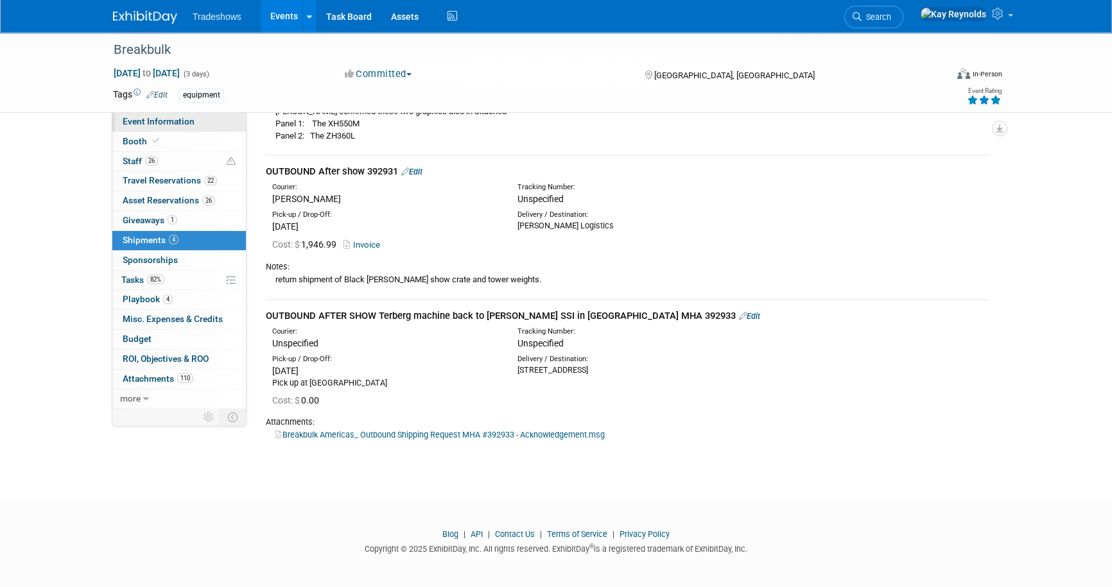
click at [175, 117] on span "Event Information" at bounding box center [159, 121] width 72 height 10
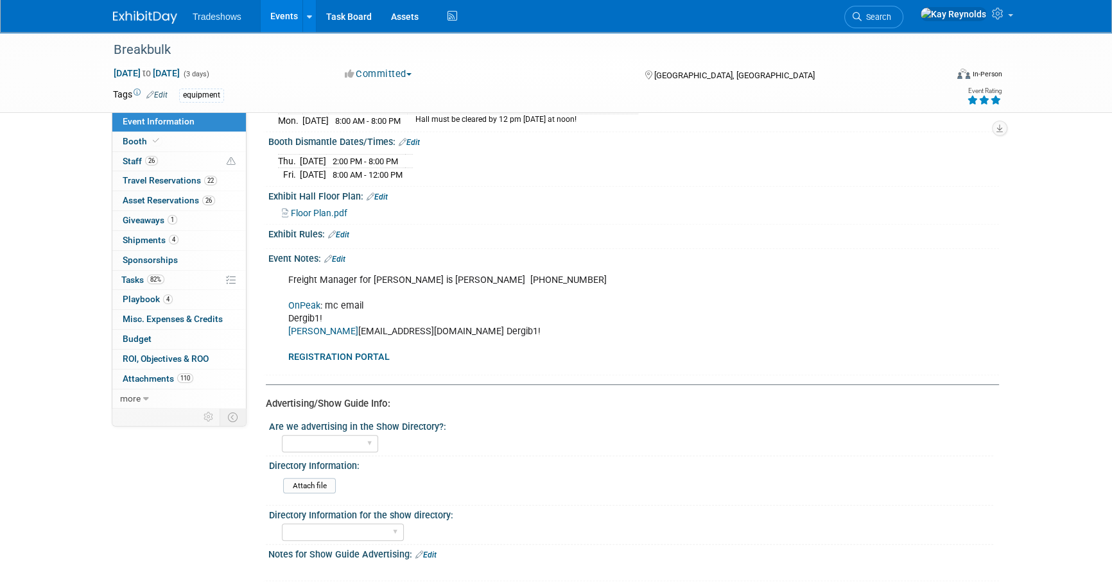
scroll to position [642, 0]
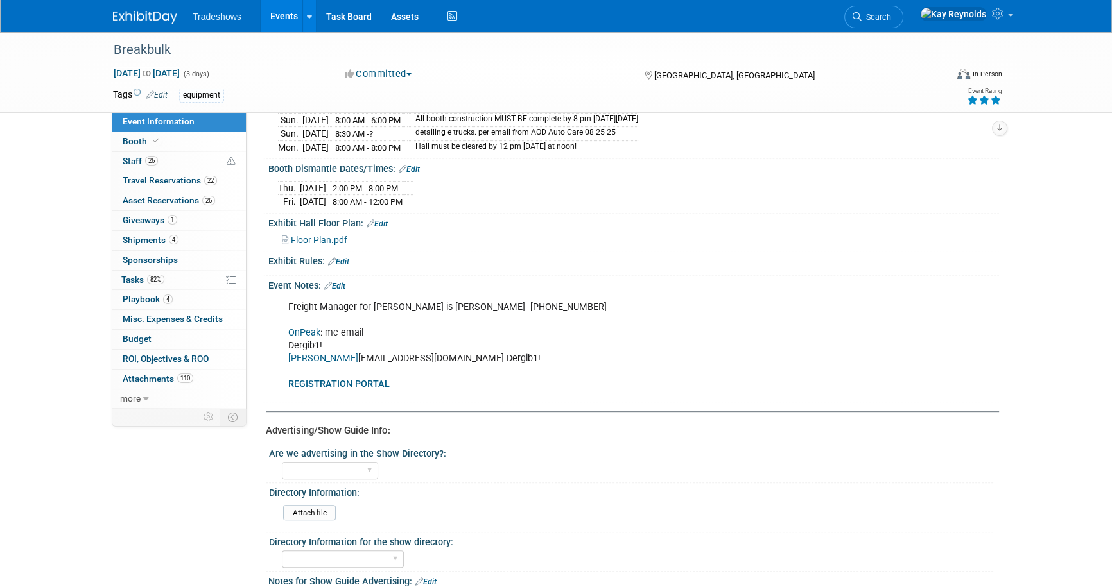
click at [338, 282] on link "Edit" at bounding box center [334, 286] width 21 height 9
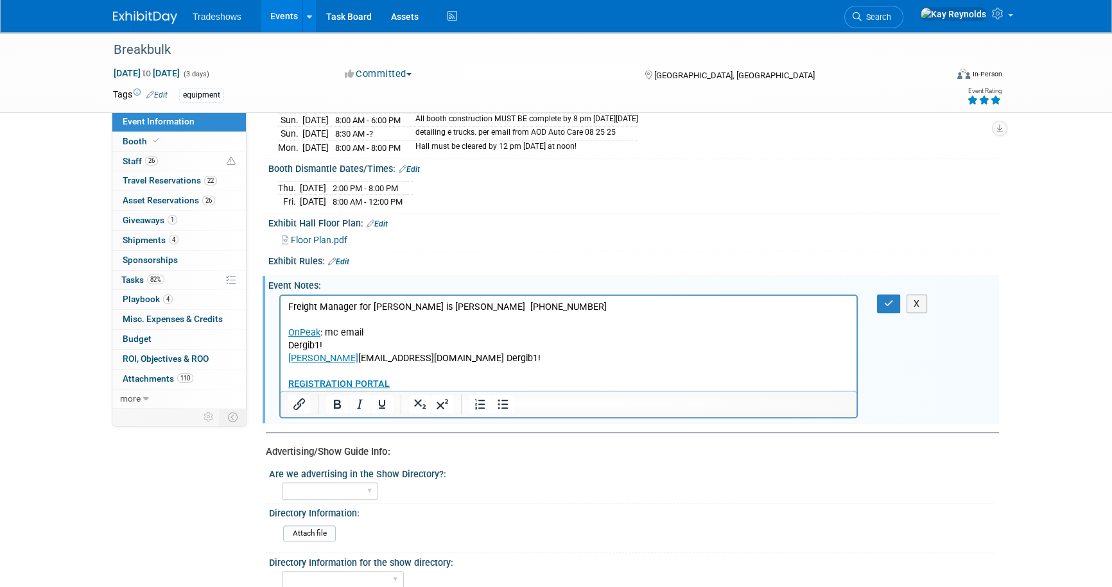
scroll to position [0, 0]
click at [489, 360] on p "Freight Manager for Shepard is Luis Rubio 407 310 1979 OnPeak : mc email Dergib…" at bounding box center [568, 345] width 561 height 91
click at [890, 299] on icon "button" at bounding box center [889, 303] width 10 height 9
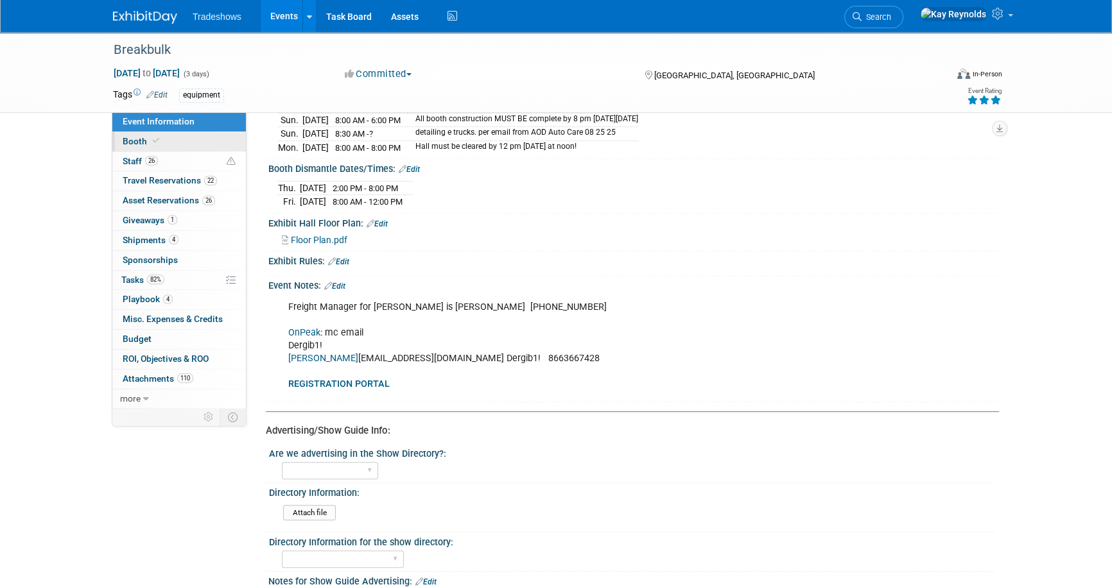
click at [200, 139] on link "Booth" at bounding box center [179, 141] width 134 height 19
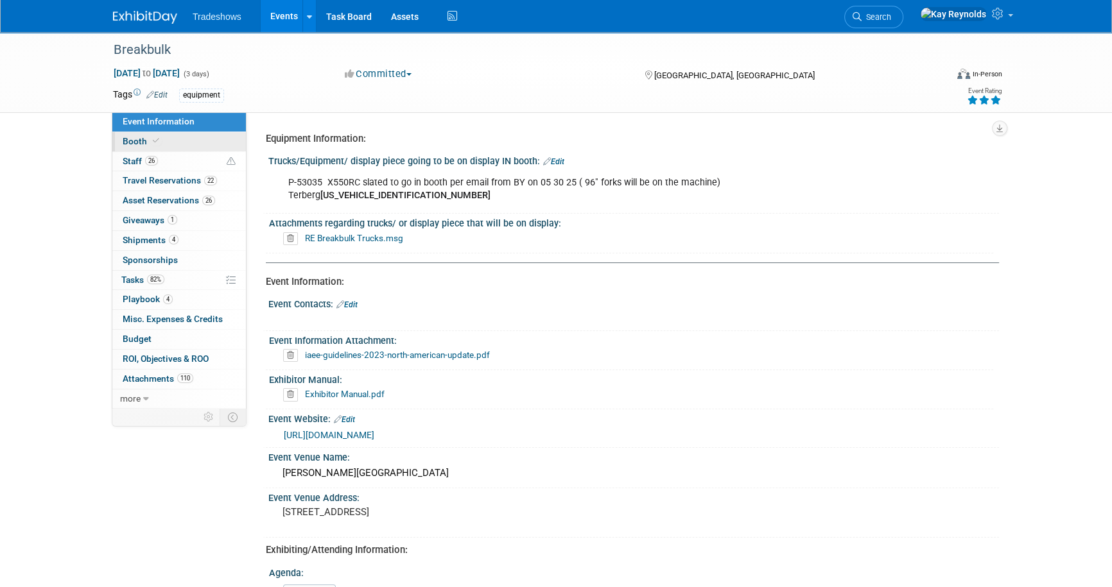
select select "Certificate of insurance not needed"
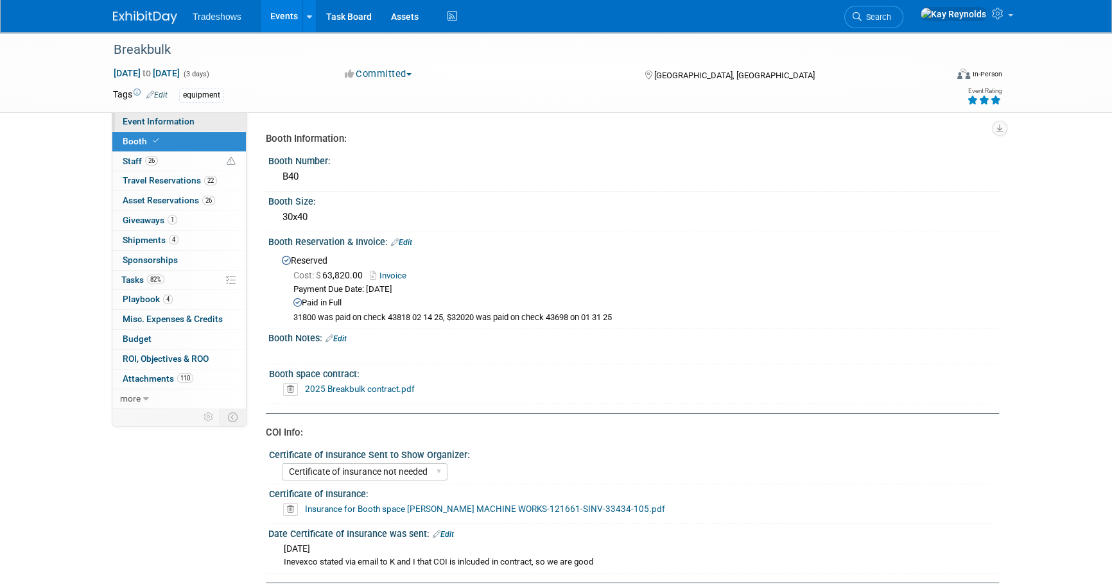
click at [202, 124] on link "Event Information" at bounding box center [179, 121] width 134 height 19
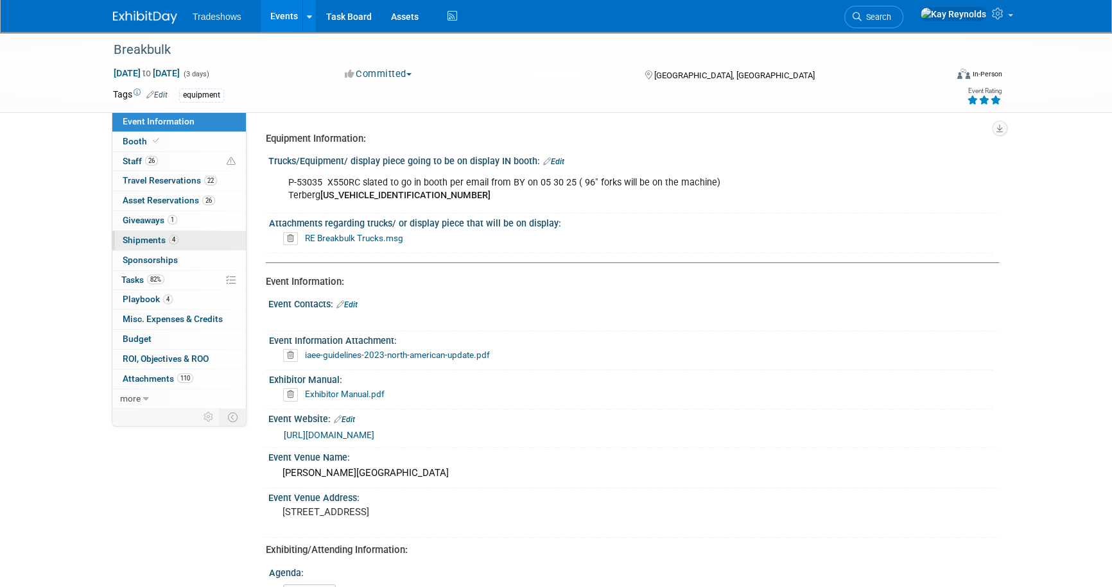
click at [198, 241] on link "4 Shipments 4" at bounding box center [179, 240] width 134 height 19
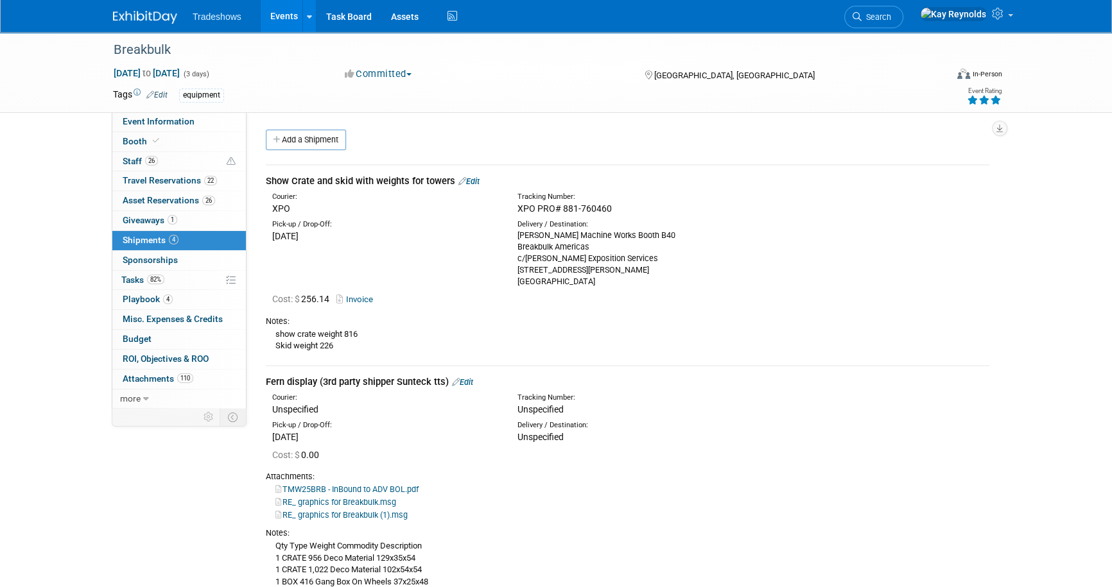
click at [289, 17] on link "Events" at bounding box center [284, 16] width 47 height 32
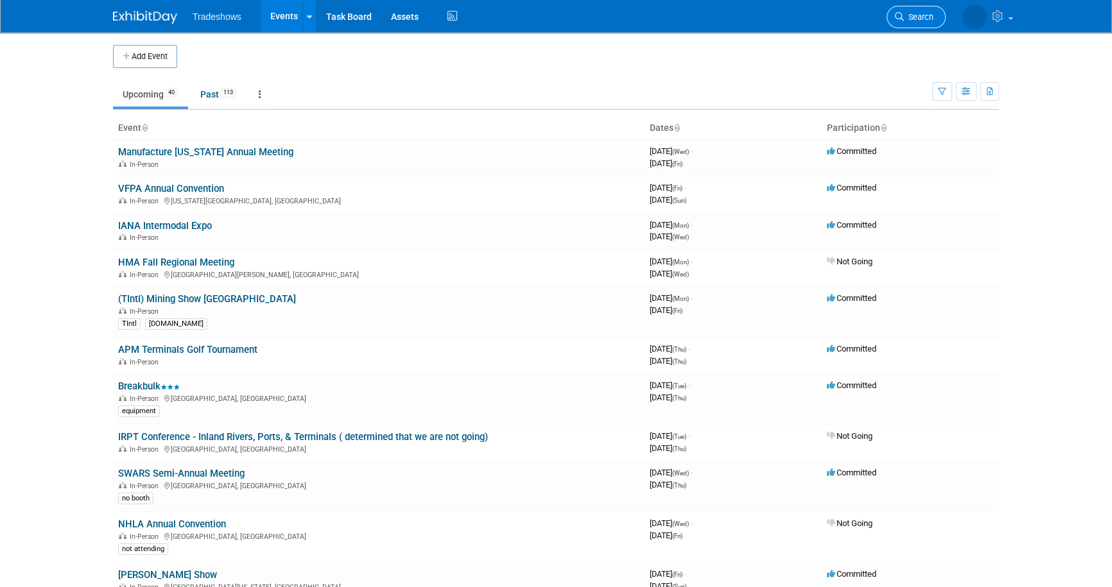
click at [915, 19] on span "Search" at bounding box center [919, 17] width 30 height 10
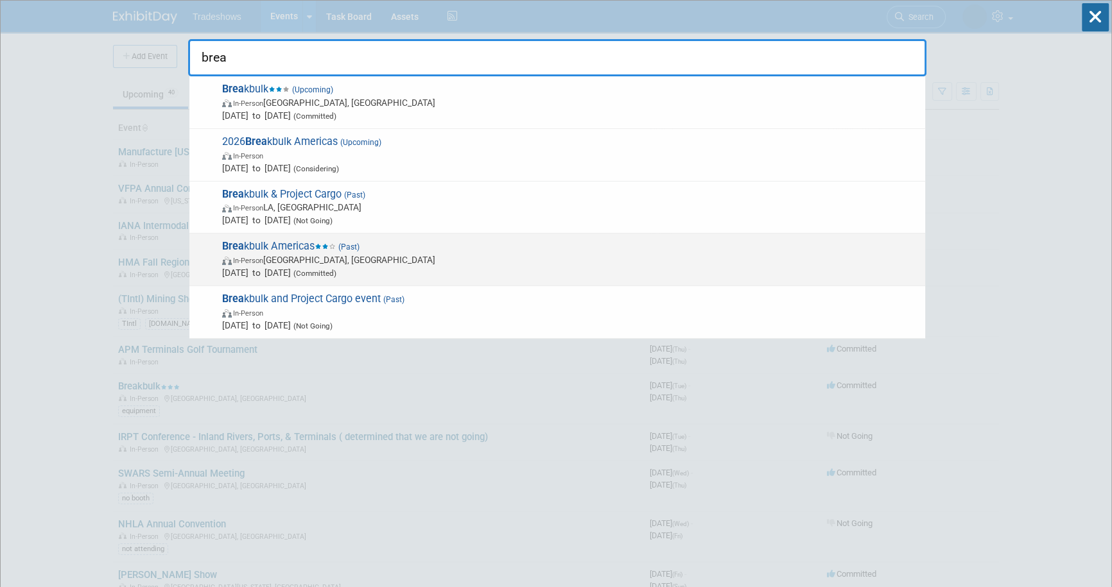
type input "brea"
click at [282, 268] on span "Oct 15, 2024 to Oct 17, 2024 (Committed)" at bounding box center [570, 272] width 697 height 13
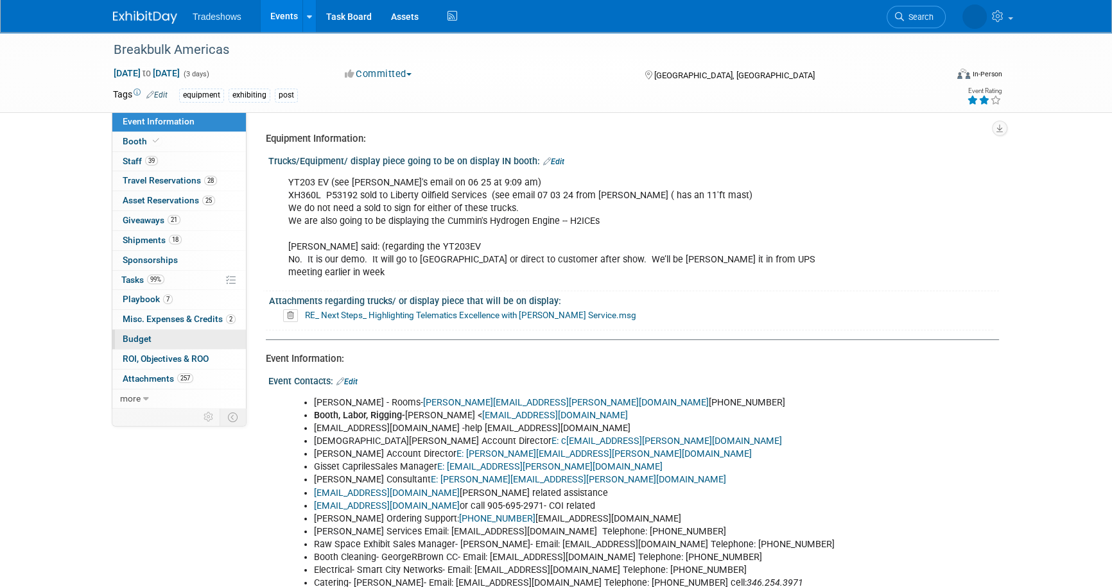
click at [205, 332] on link "Budget" at bounding box center [179, 339] width 134 height 19
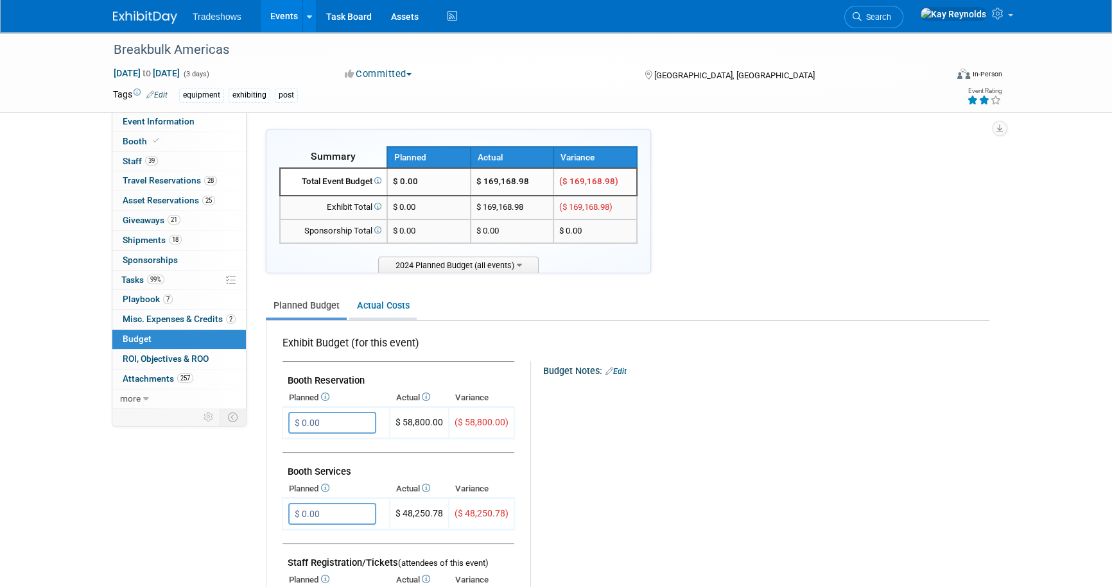
click at [385, 303] on link "Actual Costs" at bounding box center [382, 306] width 67 height 24
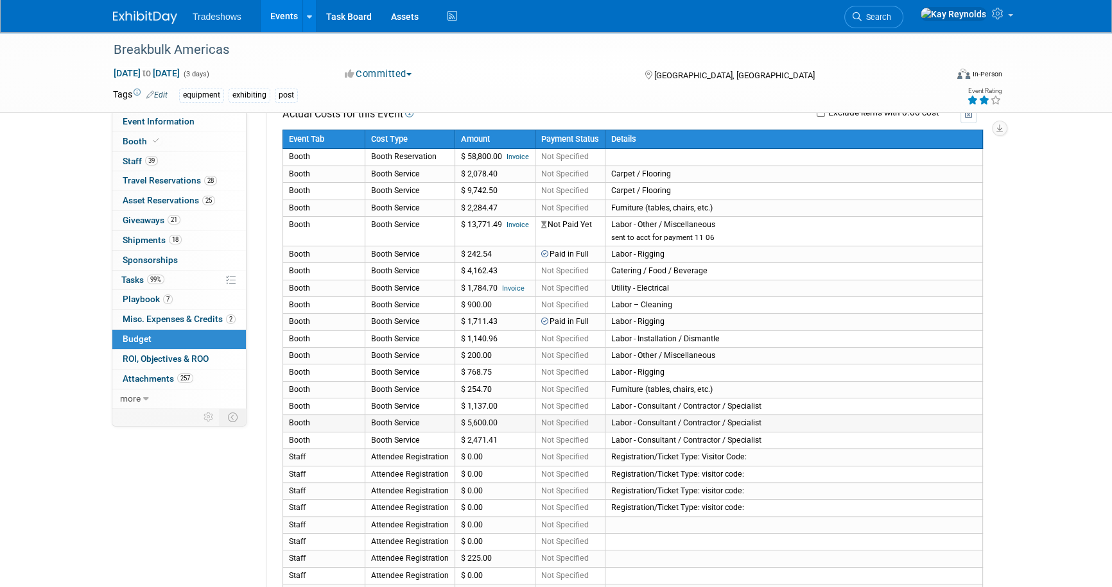
scroll to position [233, 0]
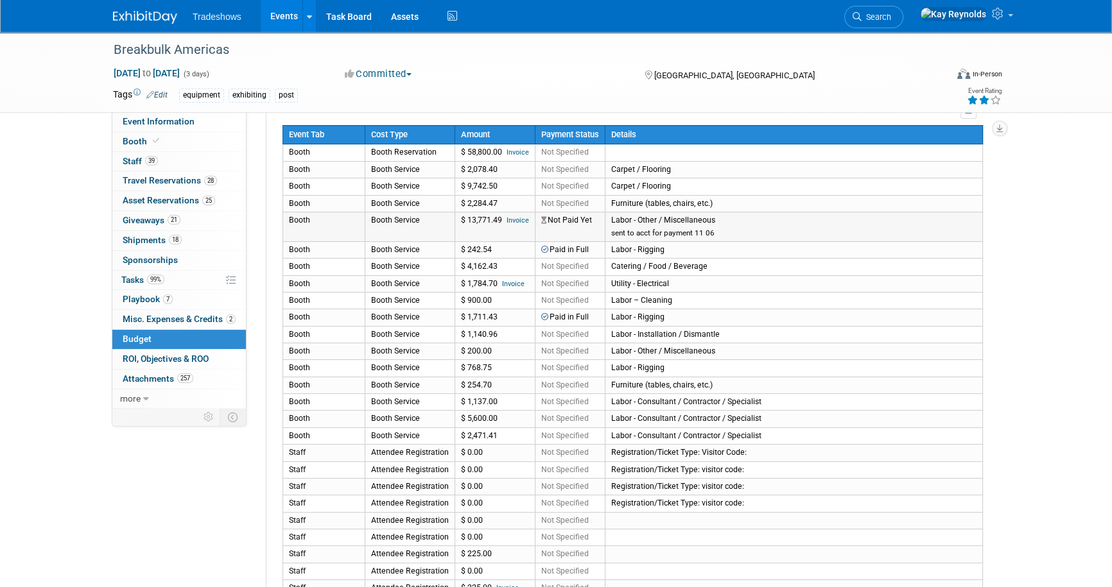
click at [514, 218] on link "Invoice" at bounding box center [518, 220] width 22 height 8
click at [281, 19] on link "Events" at bounding box center [284, 16] width 47 height 32
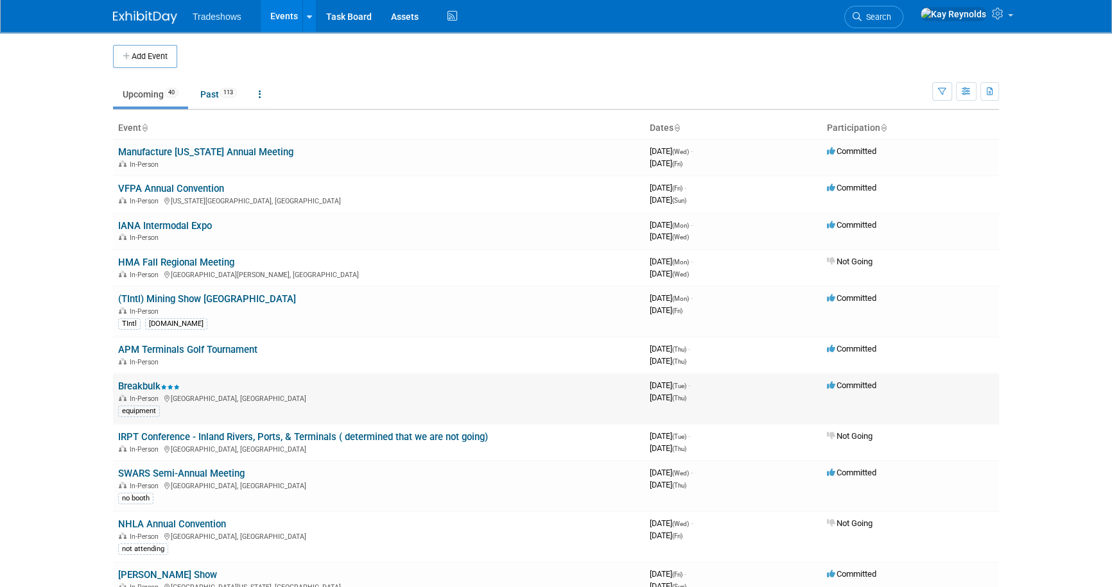
click at [146, 388] on link "Breakbulk" at bounding box center [149, 387] width 62 height 12
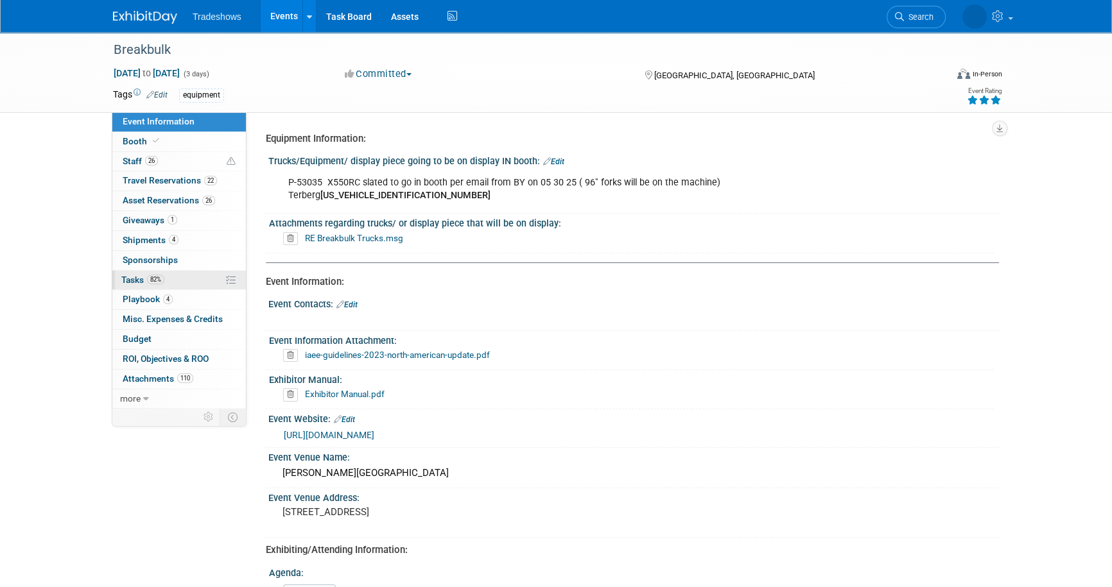
click at [187, 282] on link "82% Tasks 82%" at bounding box center [179, 280] width 134 height 19
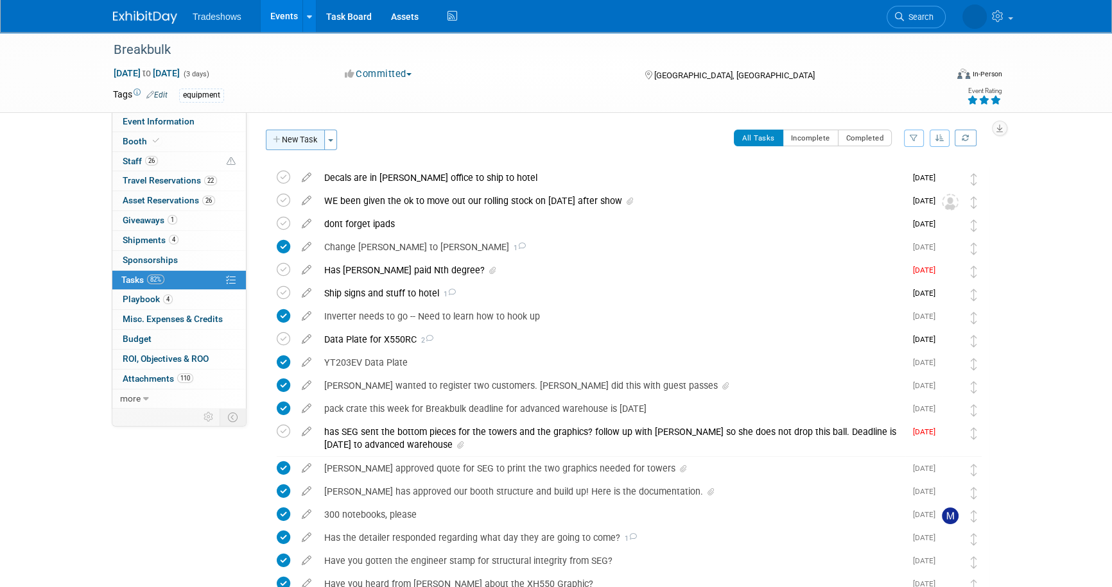
click at [302, 138] on button "New Task" at bounding box center [295, 140] width 59 height 21
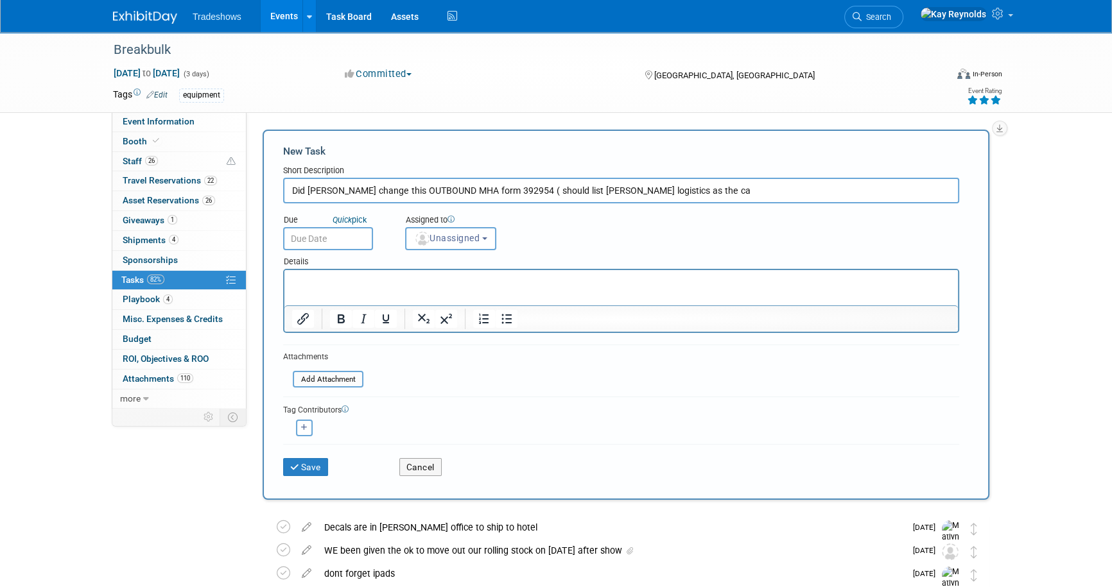
click at [583, 189] on input "Did shepard change this OUTBOUND MHA form 392954 ( should list Taylor logistics…" at bounding box center [621, 191] width 676 height 26
drag, startPoint x: 578, startPoint y: 190, endPoint x: 696, endPoint y: 187, distance: 117.5
click at [696, 187] on input "Did shepard change this OUTBOUND MHA form 392954 ( should list Taylor logistics…" at bounding box center [621, 191] width 676 height 26
type input "Did shepard change this OUTBOUND MHA form 392954 ( should list Taylor logistics…"
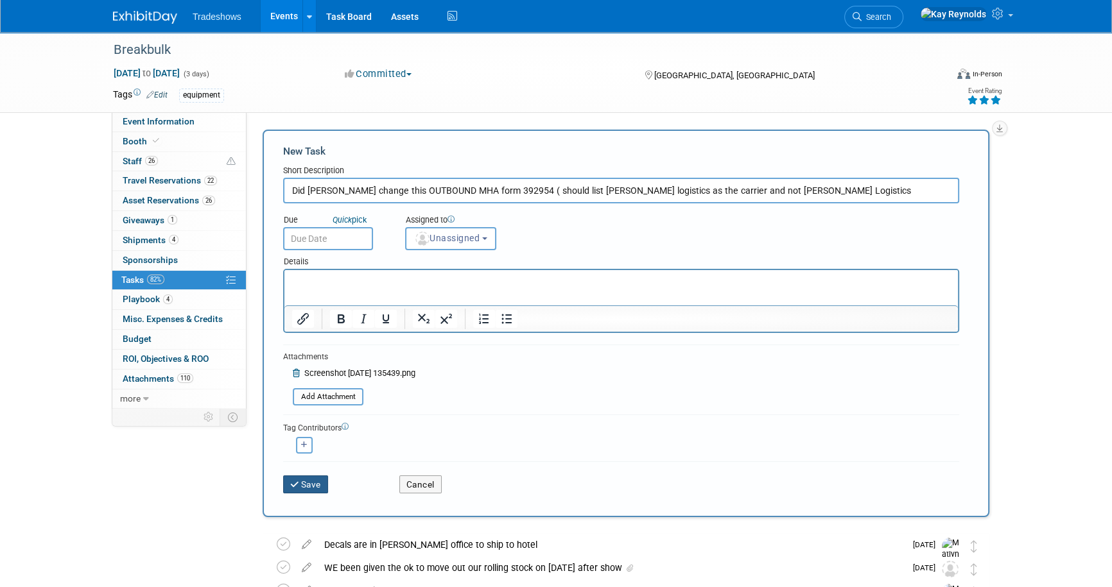
click at [308, 481] on button "Save" at bounding box center [305, 485] width 45 height 18
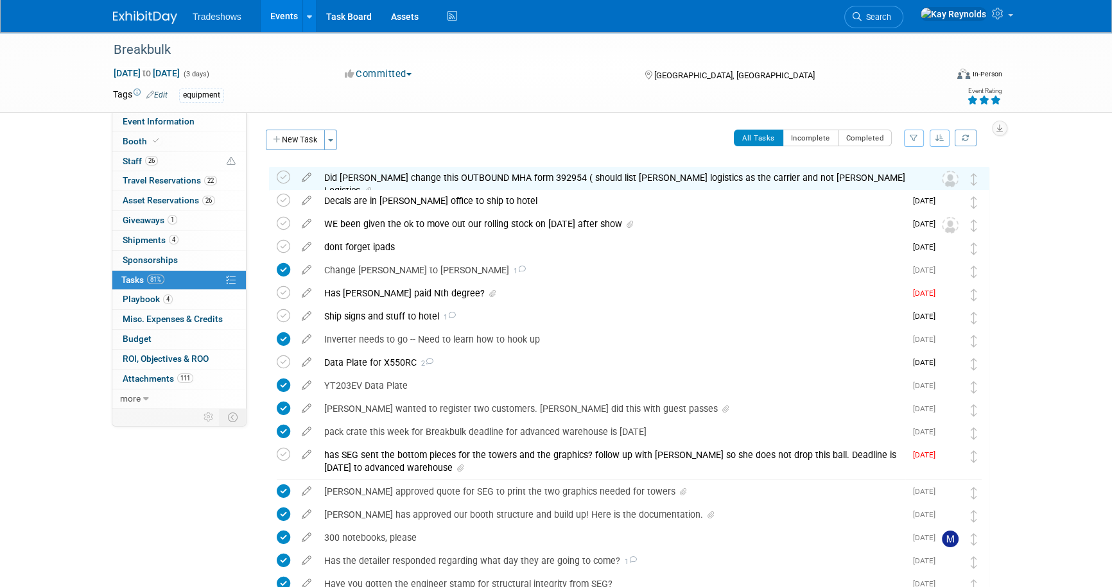
click at [332, 175] on div "Did shepard change this OUTBOUND MHA form 392954 ( should list Taylor logistics…" at bounding box center [617, 184] width 598 height 35
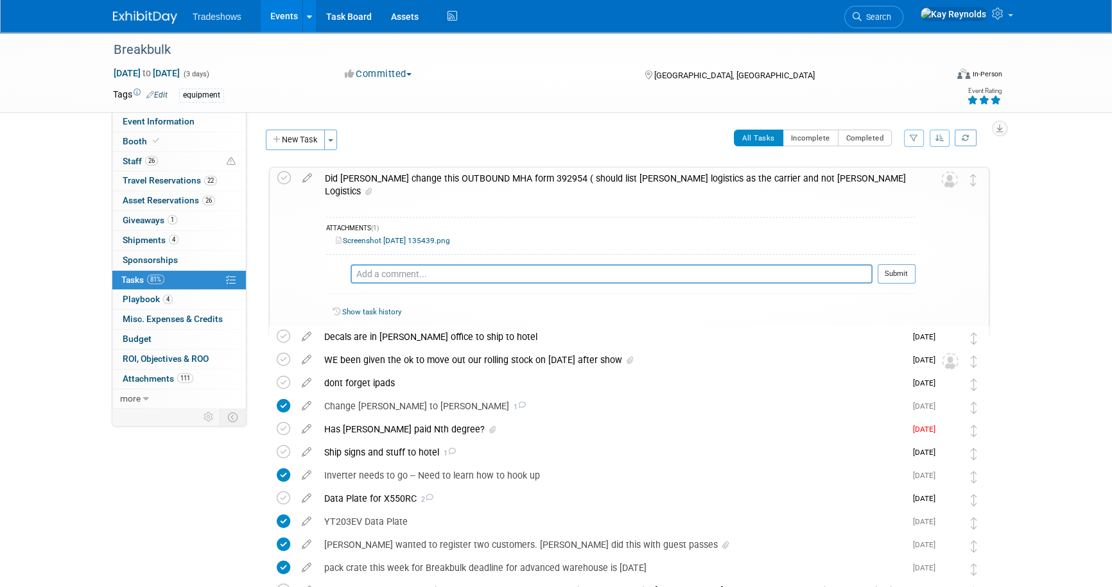
click at [332, 175] on div "Did shepard change this OUTBOUND MHA form 392954 ( should list Taylor logistics…" at bounding box center [616, 185] width 597 height 35
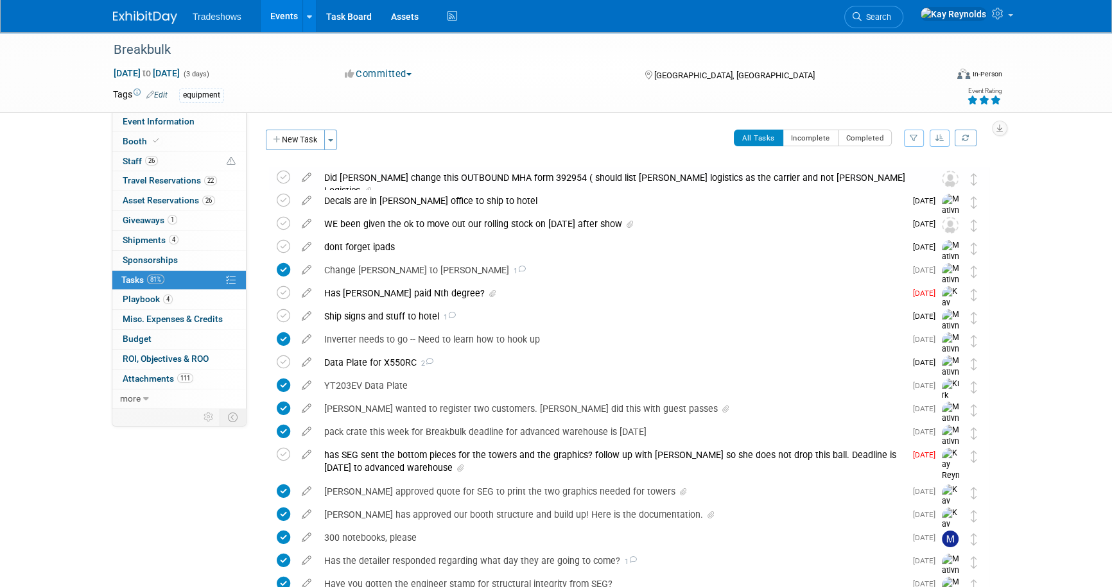
click at [332, 175] on div "Did shepard change this OUTBOUND MHA form 392954 ( should list Taylor logistics…" at bounding box center [617, 184] width 598 height 35
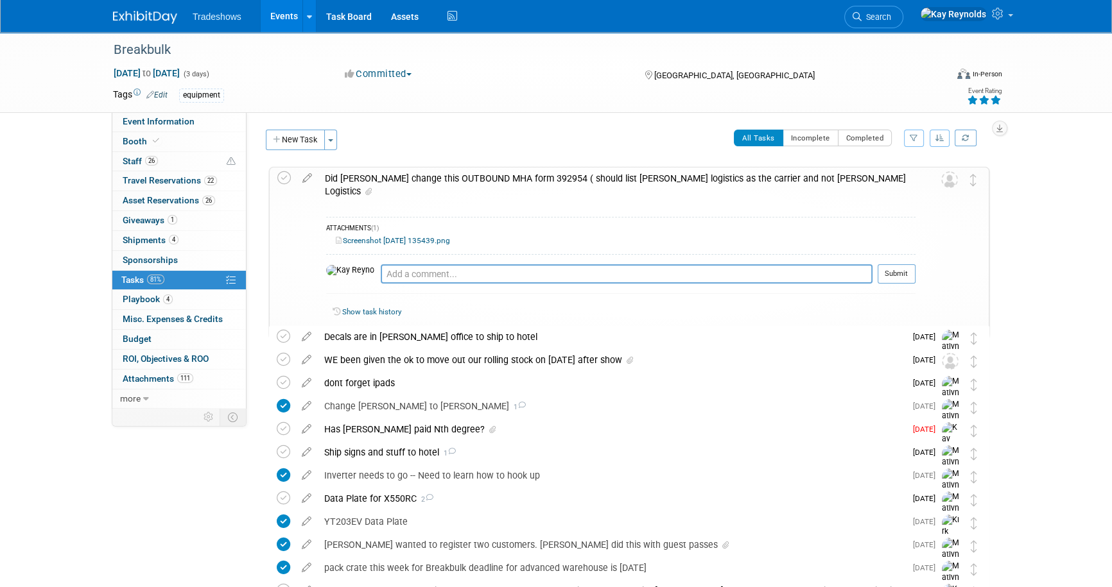
click at [349, 236] on link "Screenshot 2025-09-12 135439.png" at bounding box center [393, 240] width 114 height 9
click at [311, 179] on icon at bounding box center [307, 176] width 22 height 16
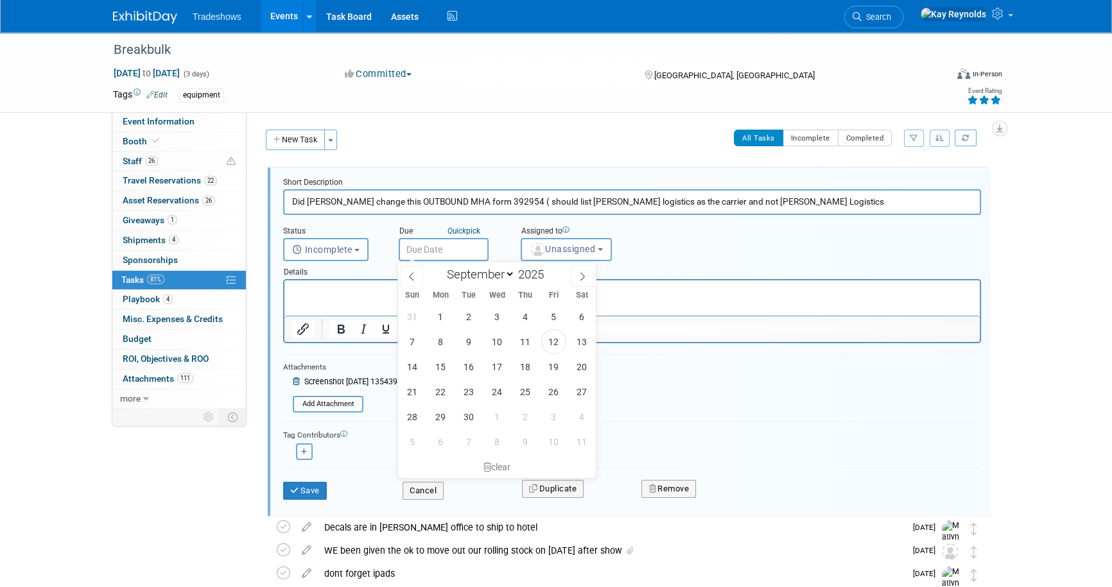
click at [413, 252] on input "text" at bounding box center [444, 249] width 90 height 23
click at [442, 365] on span "15" at bounding box center [440, 366] width 25 height 25
type input "Sep 15, 2025"
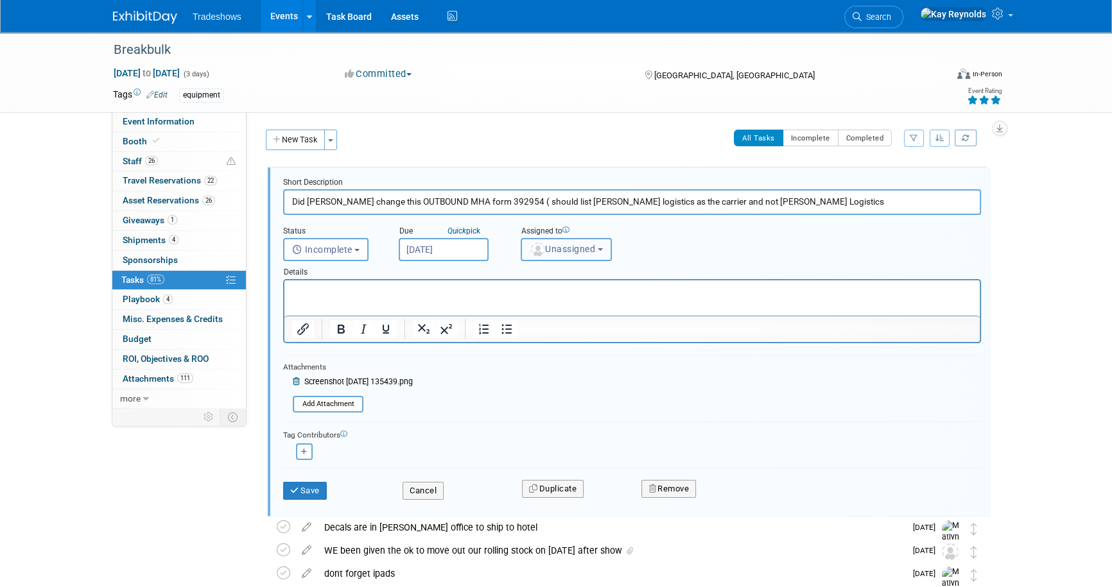
click at [578, 250] on span "Unassigned" at bounding box center [562, 249] width 65 height 10
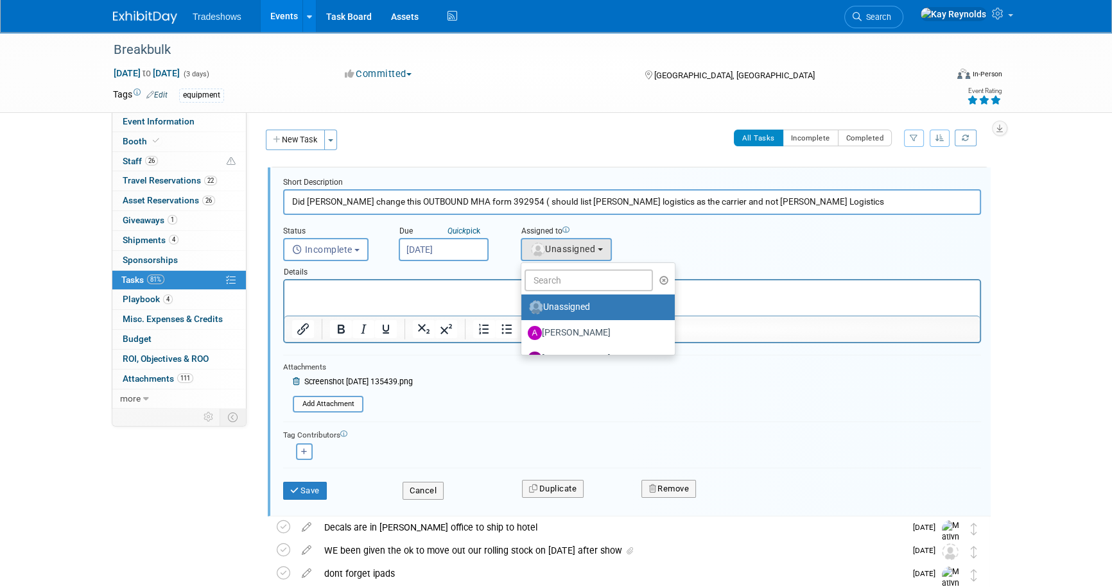
drag, startPoint x: 559, startPoint y: 291, endPoint x: 273, endPoint y: 10, distance: 399.9
click at [559, 291] on ul "Unassigned Alex Taylor Barry Black barry yarbrough Benjamin Hecht Billy Cowart …" at bounding box center [598, 309] width 155 height 93
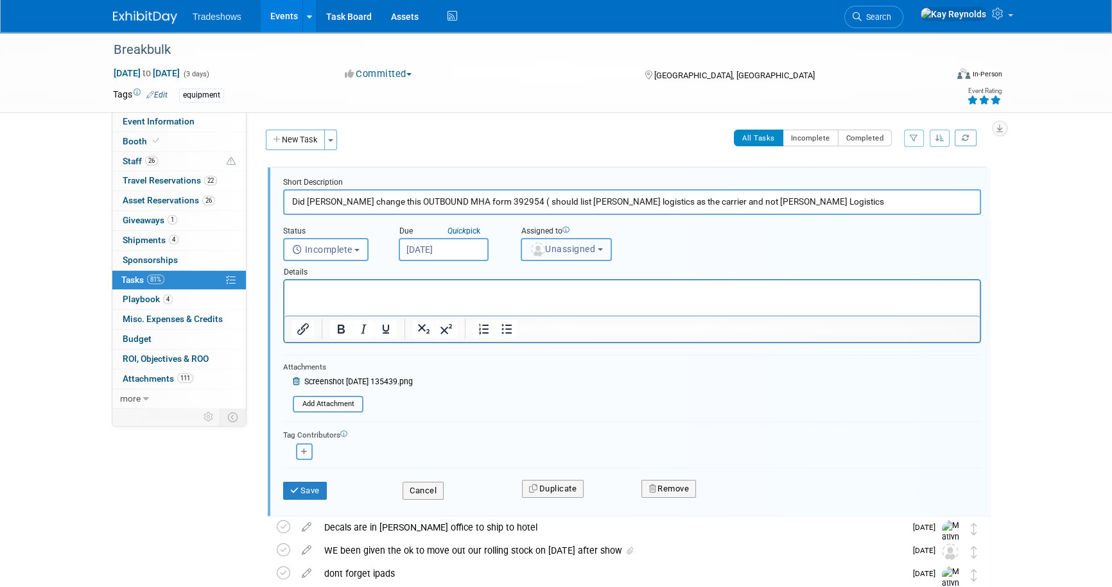
click at [560, 250] on span "Unassigned" at bounding box center [562, 249] width 65 height 10
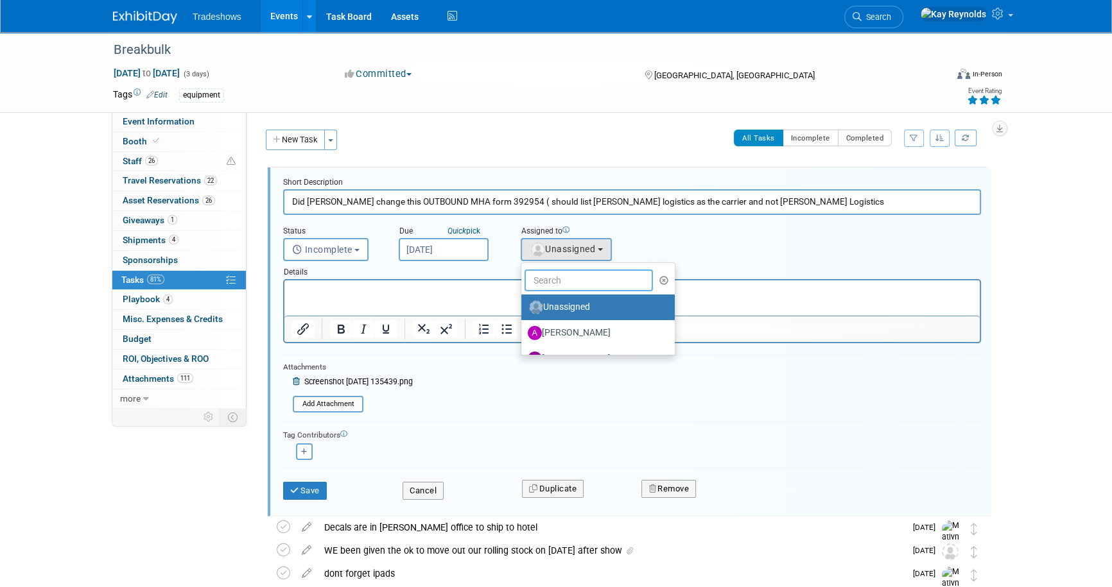
click at [551, 281] on input "text" at bounding box center [588, 281] width 128 height 22
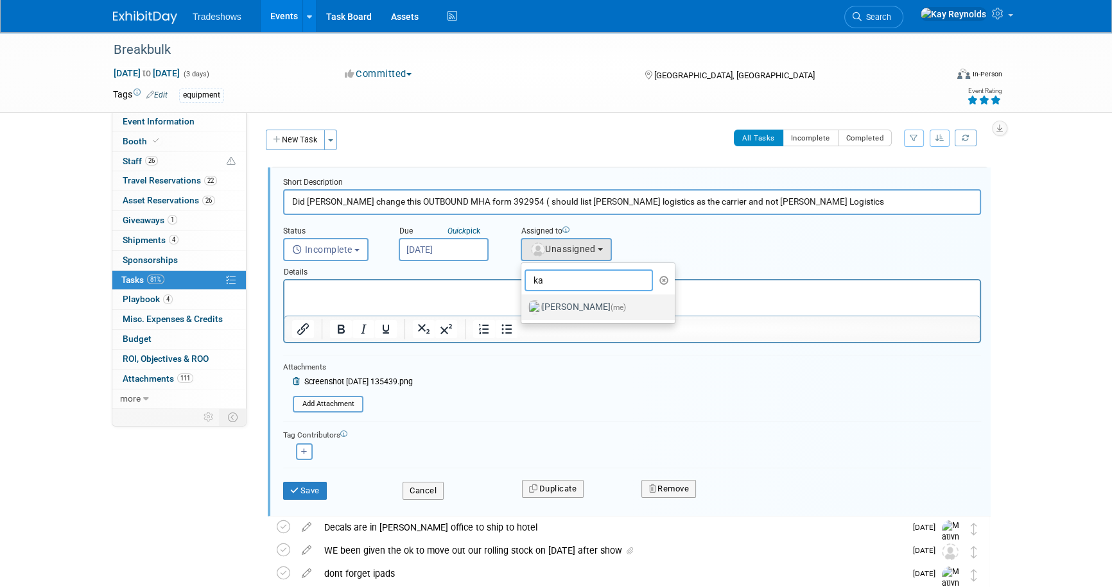
type input "ka"
click at [554, 302] on label "Kay Reynolds (me)" at bounding box center [595, 307] width 134 height 21
click at [523, 302] on input "Kay Reynolds (me)" at bounding box center [519, 306] width 8 height 8
select select "5e9256d4-eeb1-4d7e-ac69-1857632dd0f4"
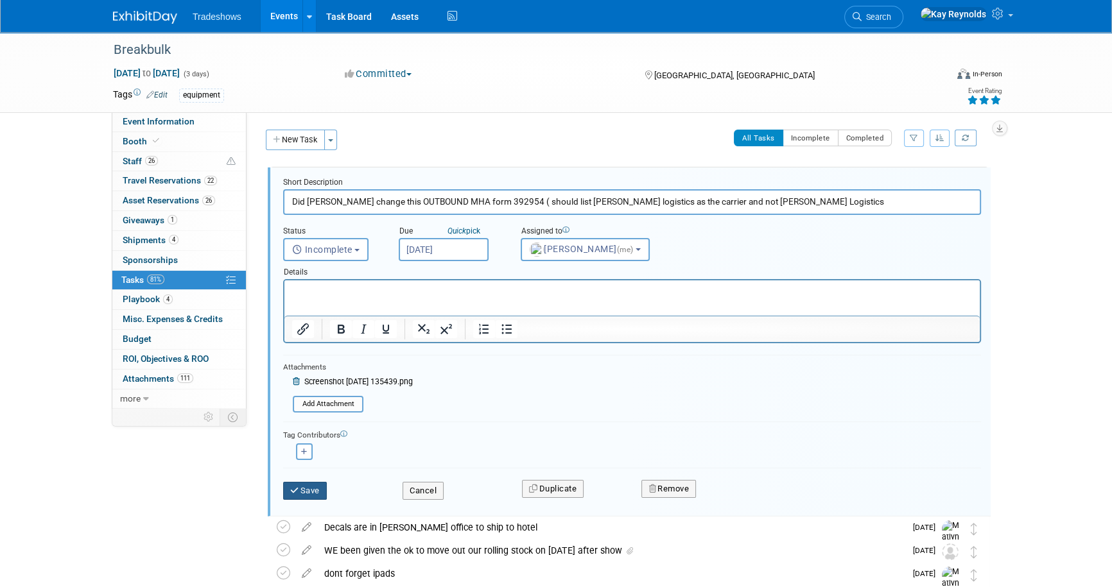
drag, startPoint x: 578, startPoint y: 768, endPoint x: 294, endPoint y: 286, distance: 560.3
click at [294, 286] on p "Rich Text Area. Press ALT-0 for help." at bounding box center [632, 292] width 680 height 12
click at [309, 489] on button "Save" at bounding box center [305, 491] width 44 height 18
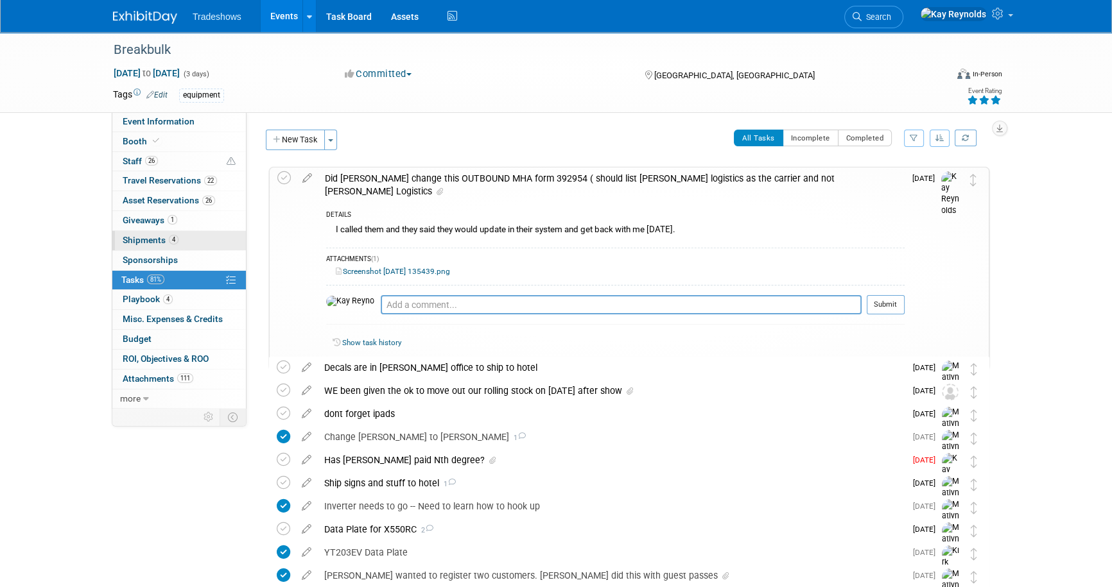
click at [196, 242] on link "4 Shipments 4" at bounding box center [179, 240] width 134 height 19
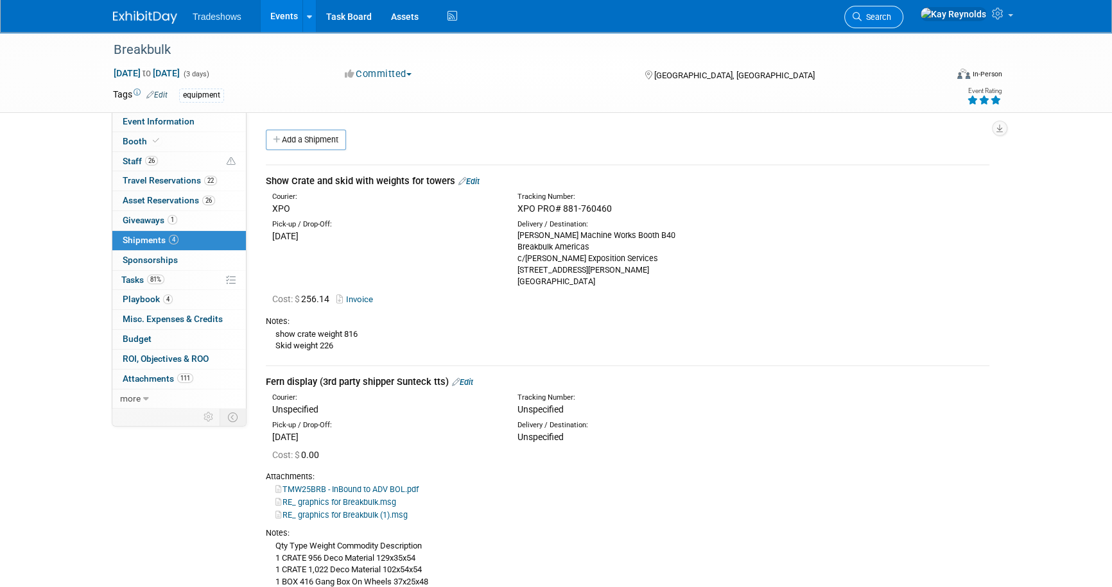
click at [891, 12] on span "Search" at bounding box center [877, 17] width 30 height 10
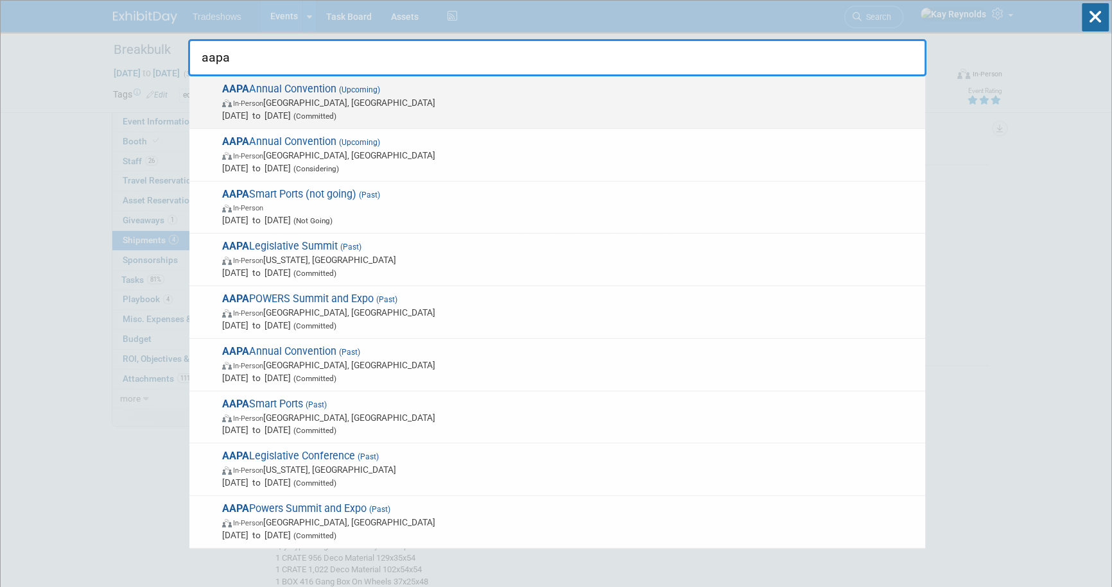
type input "aapa"
click at [282, 111] on span "Oct 6, 2025 to Oct 8, 2025 (Committed)" at bounding box center [570, 115] width 697 height 13
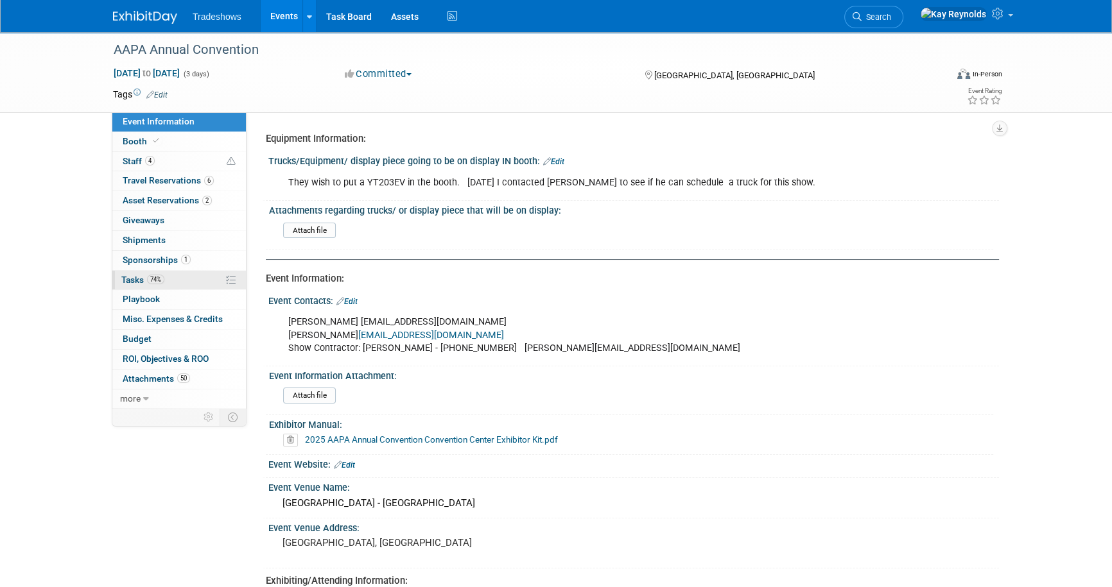
click at [151, 275] on span "74%" at bounding box center [155, 280] width 17 height 10
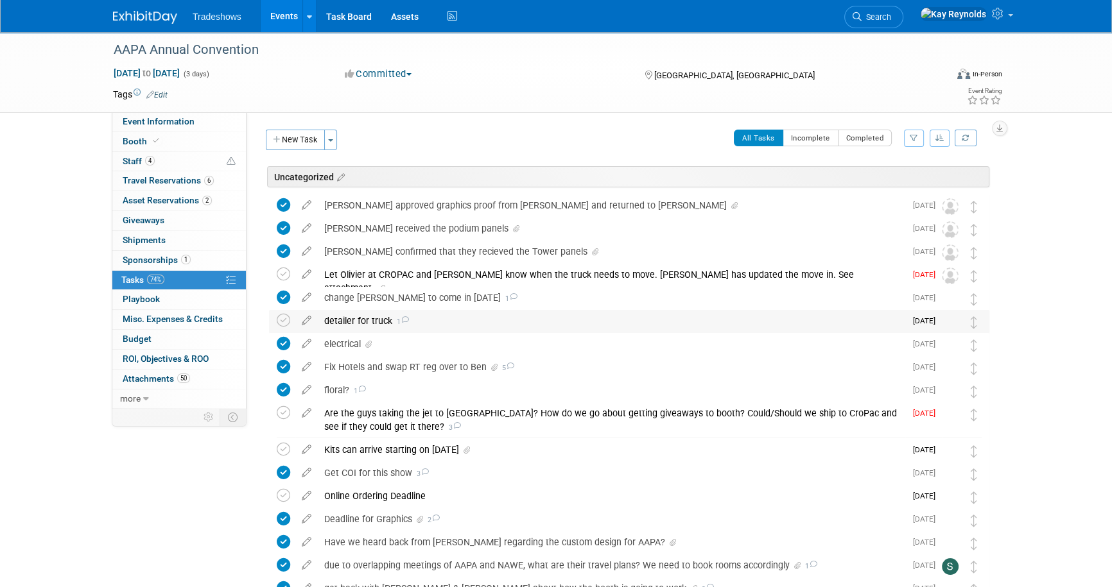
click at [351, 320] on div "detailer for truck 1" at bounding box center [611, 321] width 587 height 22
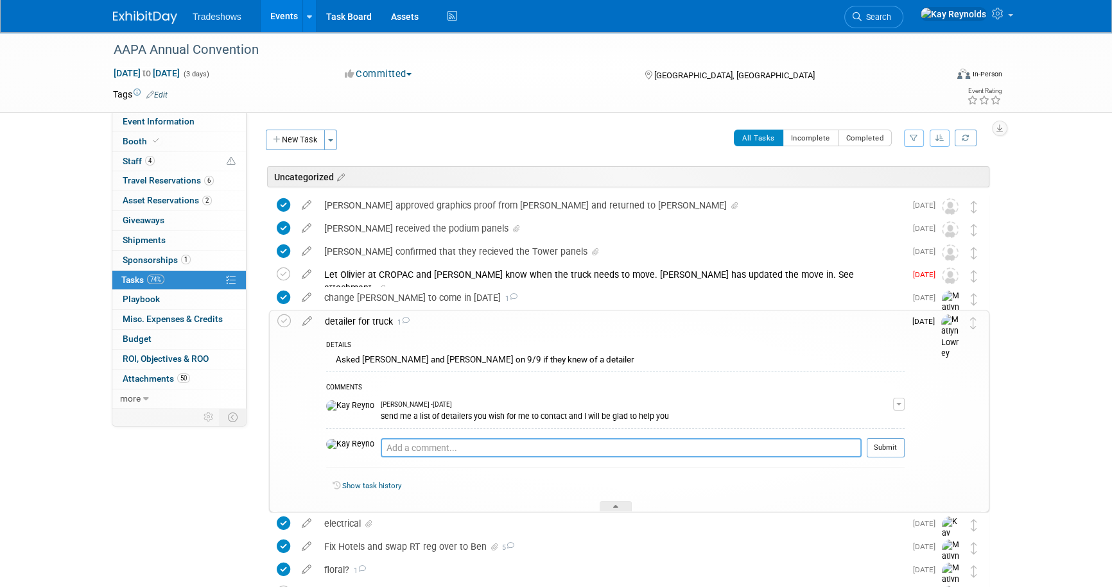
click at [381, 450] on textarea at bounding box center [621, 447] width 481 height 19
type textarea "K"
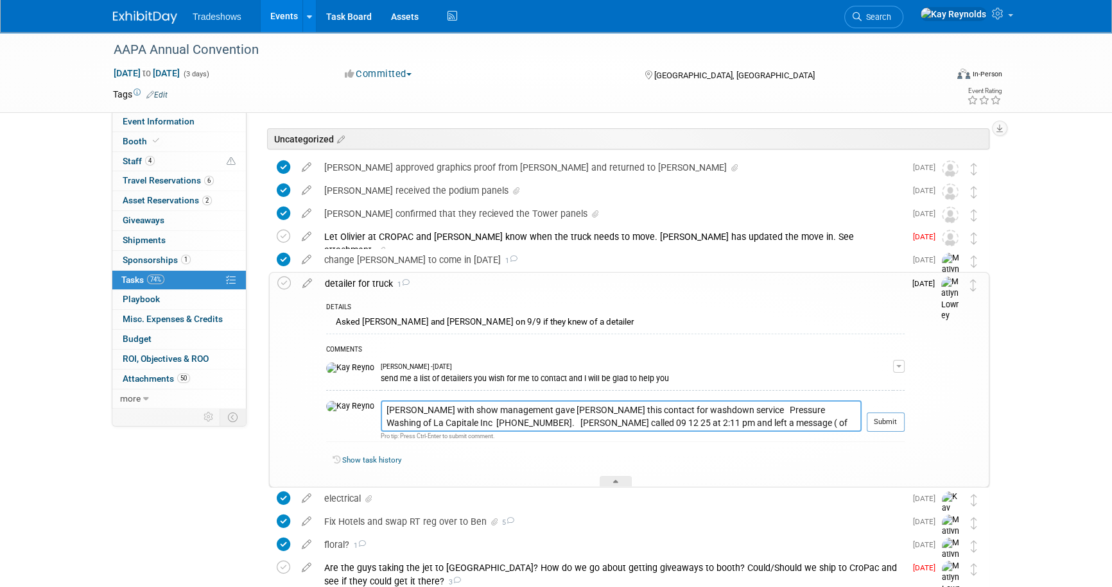
scroll to position [58, 0]
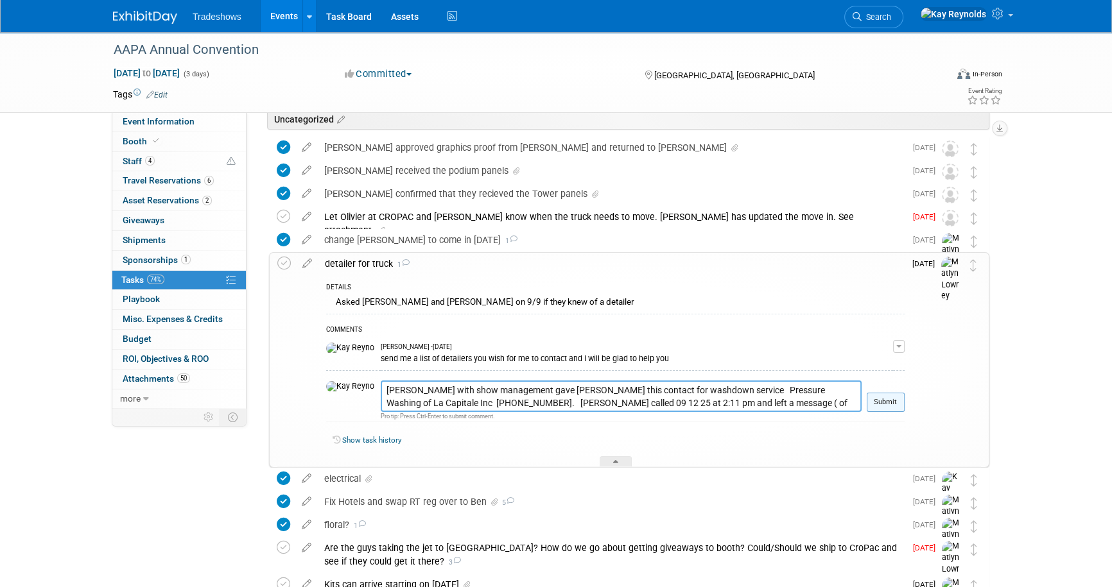
type textarea "[PERSON_NAME] with show management gave [PERSON_NAME] this contact for washdown…"
click at [888, 399] on button "Submit" at bounding box center [886, 402] width 38 height 19
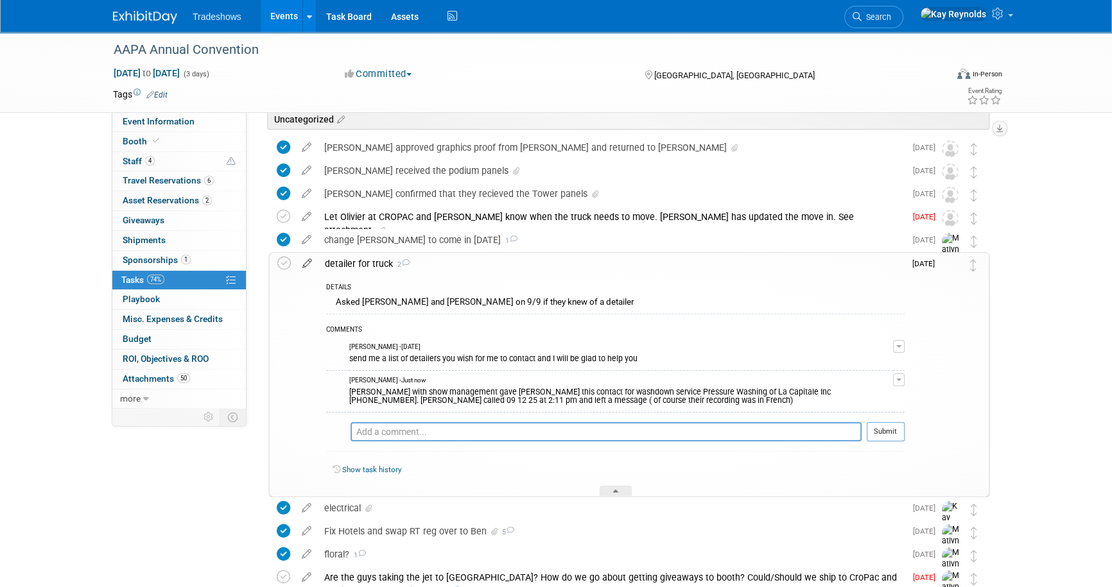
click at [304, 257] on icon at bounding box center [307, 261] width 22 height 16
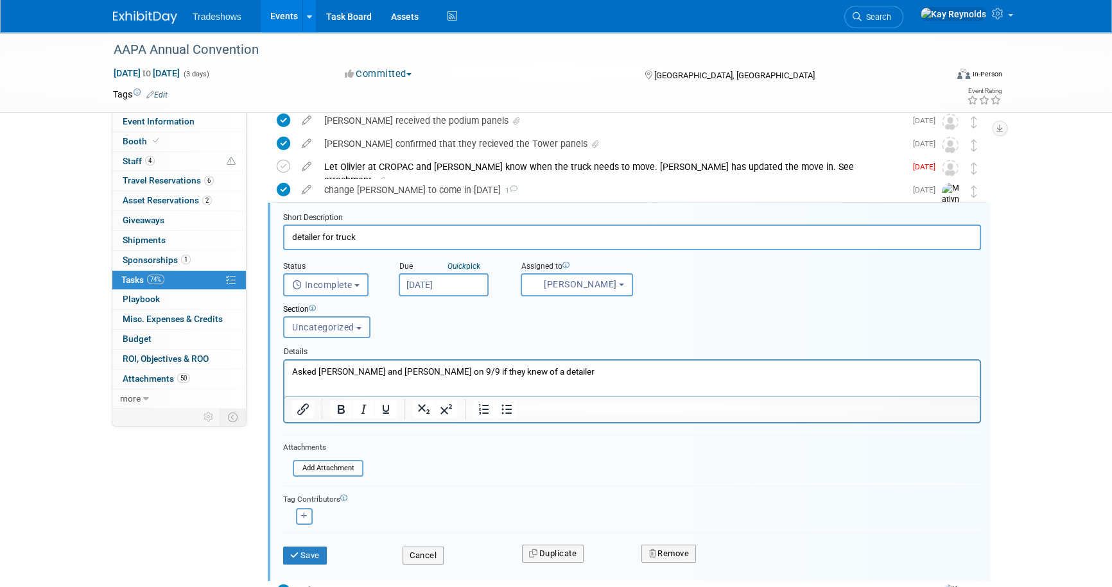
scroll to position [122, 0]
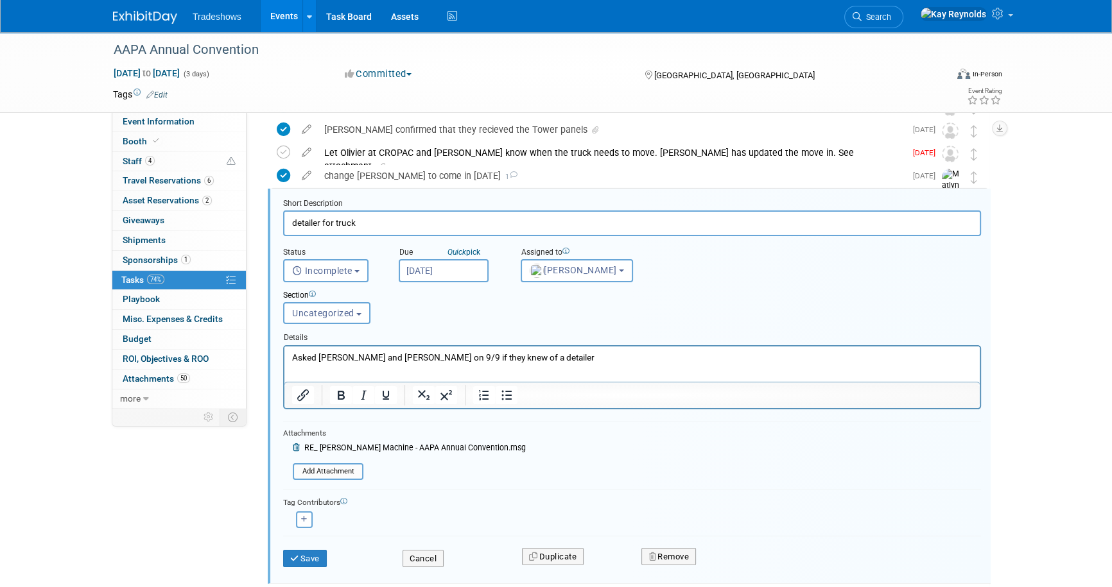
click at [525, 359] on p "Asked [PERSON_NAME] and [PERSON_NAME] on 9/9 if they knew of a detailer" at bounding box center [632, 357] width 680 height 12
click at [753, 357] on p "Asked [PERSON_NAME] and [PERSON_NAME] on 9/9 if they knew of a detailer. [PERSO…" at bounding box center [632, 357] width 680 height 12
click at [774, 362] on p "Asked [PERSON_NAME] and [PERSON_NAME] on 9/9 if they knew of a detailer. [PERSO…" at bounding box center [632, 357] width 680 height 12
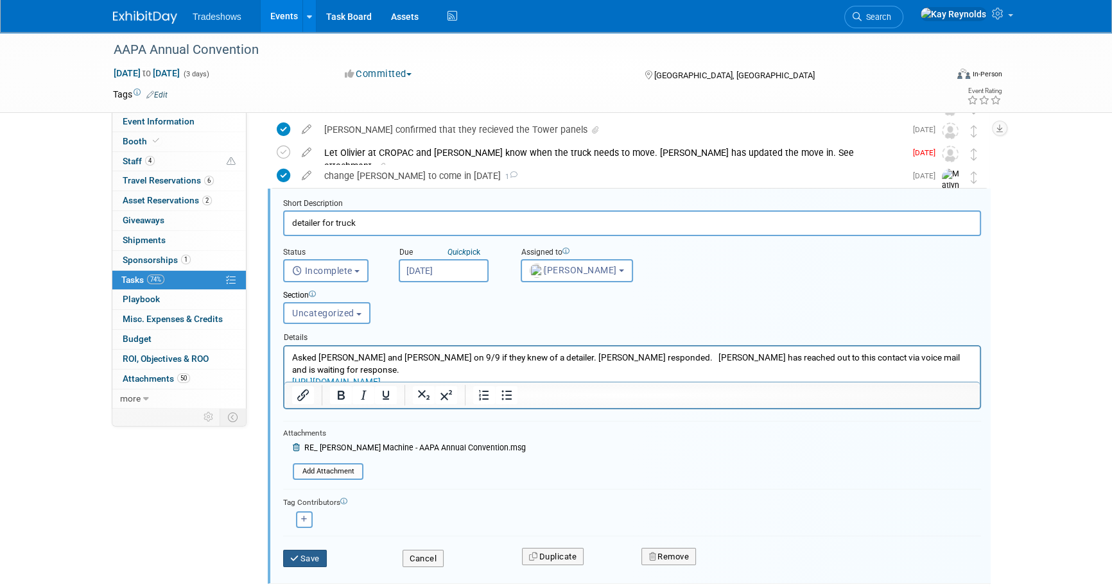
click at [284, 561] on button "Save" at bounding box center [305, 559] width 44 height 18
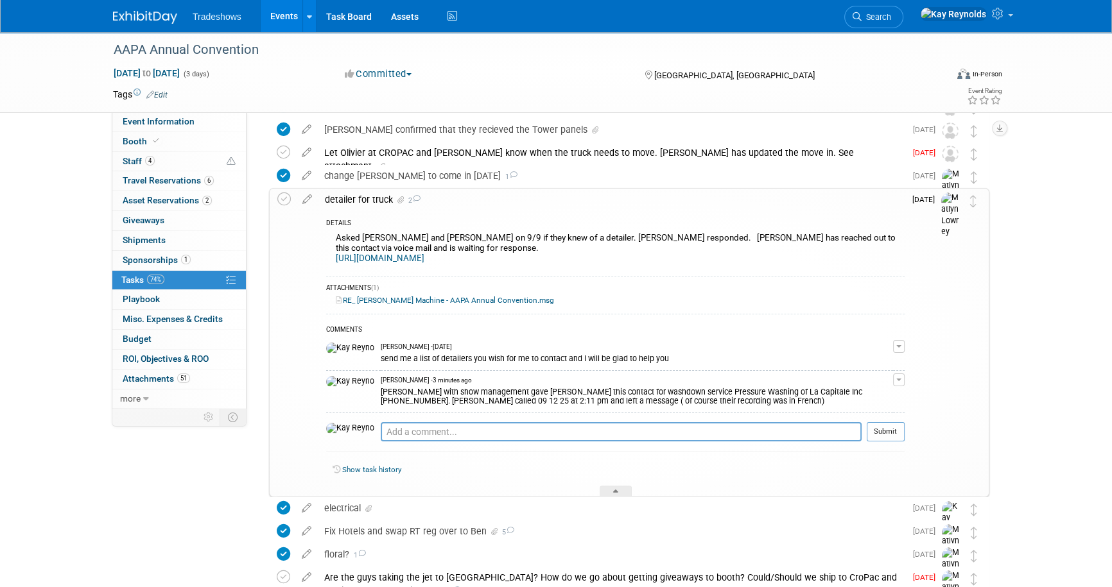
click at [897, 381] on button "button" at bounding box center [899, 380] width 12 height 13
click at [864, 393] on link "Edit Comment" at bounding box center [852, 399] width 101 height 18
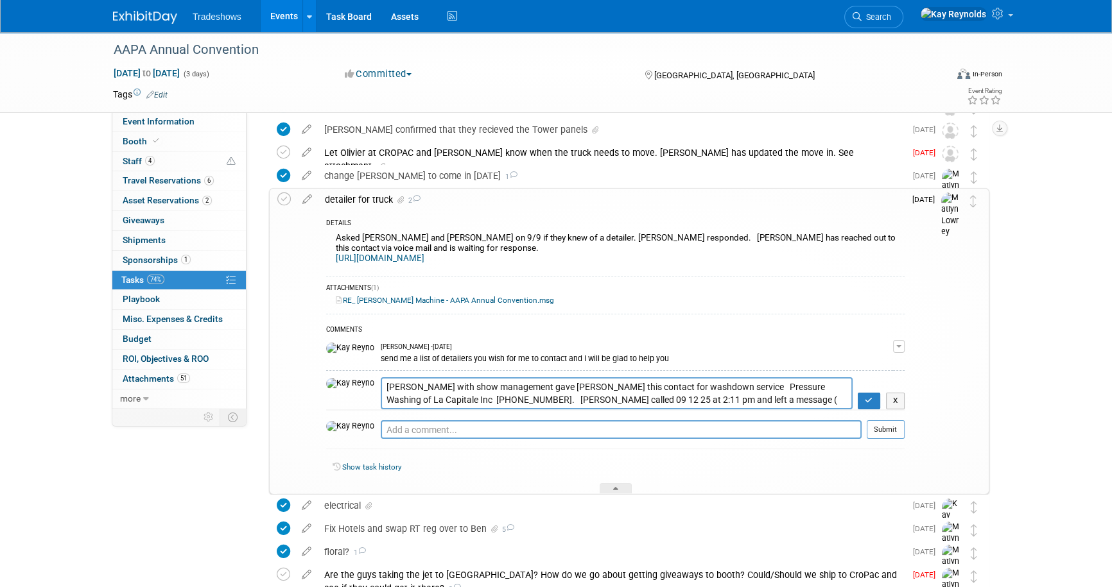
click at [577, 384] on textarea "[PERSON_NAME] with show management gave [PERSON_NAME] this contact for washdown…" at bounding box center [617, 393] width 472 height 32
type textarea "[PERSON_NAME] with show management gave [PERSON_NAME] this contact (attached) f…"
click at [869, 397] on icon "button" at bounding box center [869, 401] width 8 height 8
